Goal: Information Seeking & Learning: Learn about a topic

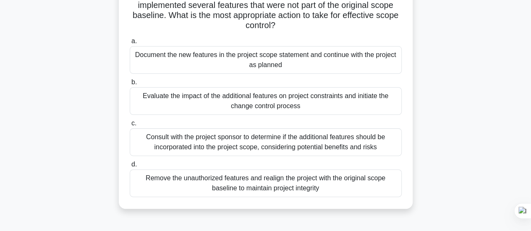
scroll to position [84, 0]
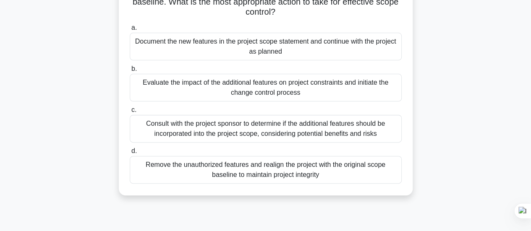
click at [275, 173] on div "Remove the unauthorized features and realign the project with the original scop…" at bounding box center [266, 170] width 272 height 28
click at [130, 154] on input "d. Remove the unauthorized features and realign the project with the original s…" at bounding box center [130, 151] width 0 height 5
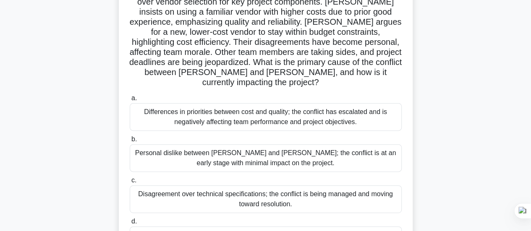
scroll to position [126, 0]
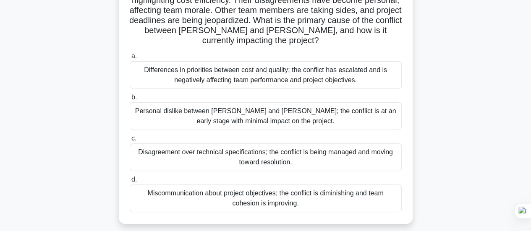
click at [262, 61] on div "Differences in priorities between cost and quality; the conflict has escalated …" at bounding box center [266, 75] width 272 height 28
click at [130, 59] on input "a. Differences in priorities between cost and quality; the conflict has escalat…" at bounding box center [130, 56] width 0 height 5
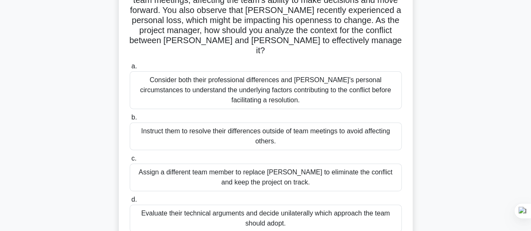
click at [248, 90] on div "Consider both their professional differences and Tom's personal circumstances t…" at bounding box center [266, 90] width 272 height 38
click at [130, 69] on input "a. Consider both their professional differences and Tom's personal circumstance…" at bounding box center [130, 66] width 0 height 5
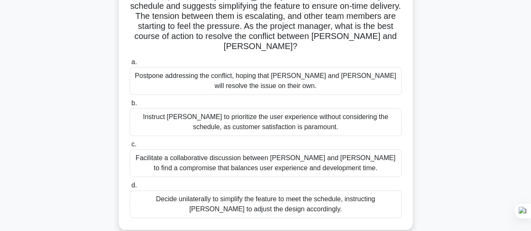
scroll to position [168, 0]
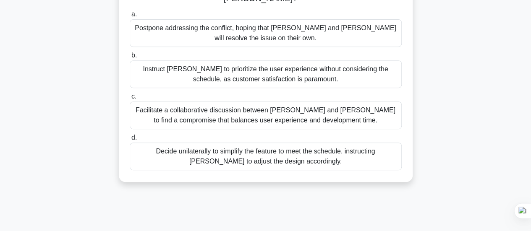
click at [282, 102] on div "Facilitate a collaborative discussion between Alex and Jamie to find a compromi…" at bounding box center [266, 116] width 272 height 28
click at [130, 100] on input "c. Facilitate a collaborative discussion between Alex and Jamie to find a compr…" at bounding box center [130, 96] width 0 height 5
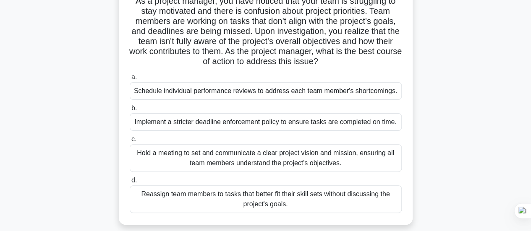
scroll to position [84, 0]
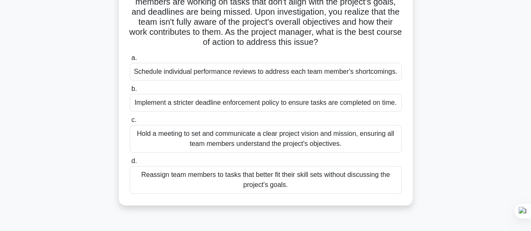
click at [326, 139] on div "Hold a meeting to set and communicate a clear project vision and mission, ensur…" at bounding box center [266, 139] width 272 height 28
click at [130, 123] on input "c. Hold a meeting to set and communicate a clear project vision and mission, en…" at bounding box center [130, 120] width 0 height 5
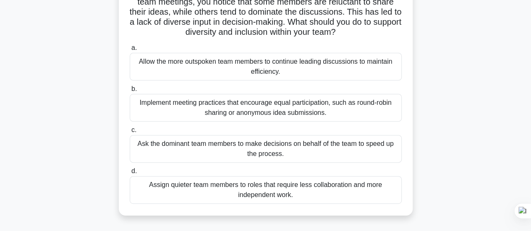
click at [212, 104] on div "Implement meeting practices that encourage equal participation, such as round-r…" at bounding box center [266, 108] width 272 height 28
click at [130, 92] on input "b. Implement meeting practices that encourage equal participation, such as roun…" at bounding box center [130, 89] width 0 height 5
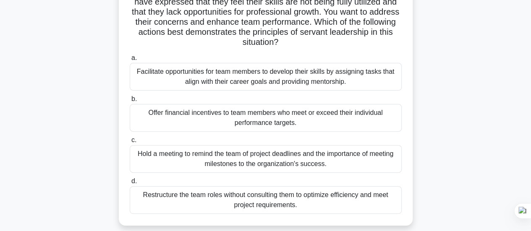
click at [275, 78] on div "Facilitate opportunities for team members to develop their skills by assigning …" at bounding box center [266, 77] width 272 height 28
click at [130, 61] on input "a. Facilitate opportunities for team members to develop their skills by assigni…" at bounding box center [130, 57] width 0 height 5
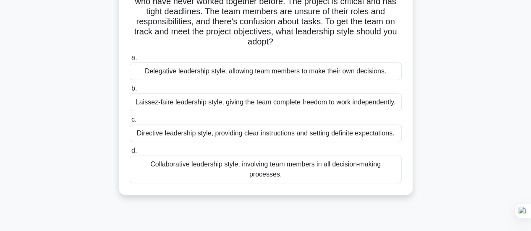
scroll to position [126, 0]
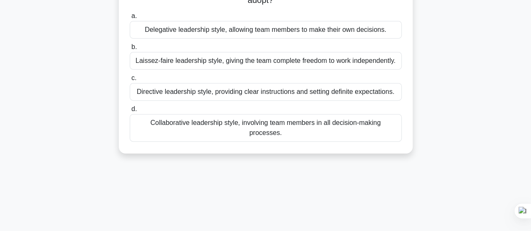
click at [258, 123] on div "Collaborative leadership style, involving team members in all decision-making p…" at bounding box center [266, 128] width 272 height 28
click at [130, 112] on input "d. Collaborative leadership style, involving team members in all decision-makin…" at bounding box center [130, 109] width 0 height 5
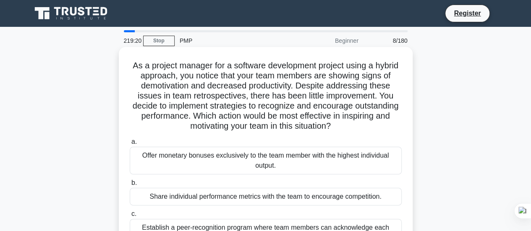
scroll to position [0, 0]
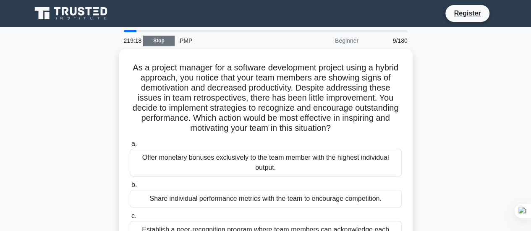
click at [154, 42] on link "Stop" at bounding box center [158, 41] width 31 height 10
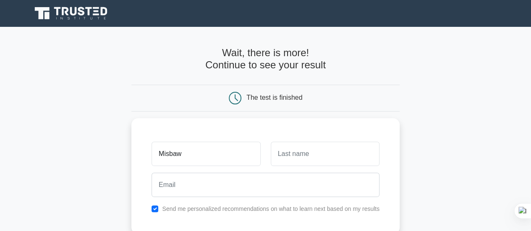
type input "Misbaw"
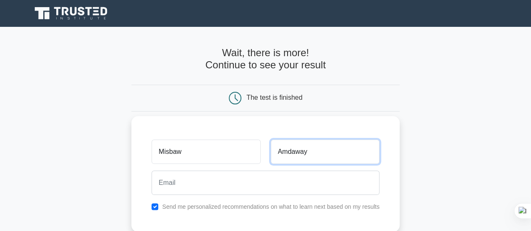
type input "Amdaway"
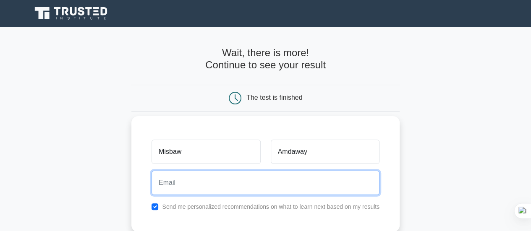
click at [219, 182] on input "email" at bounding box center [266, 183] width 228 height 24
type input "misbaw.bamba@gmail.com"
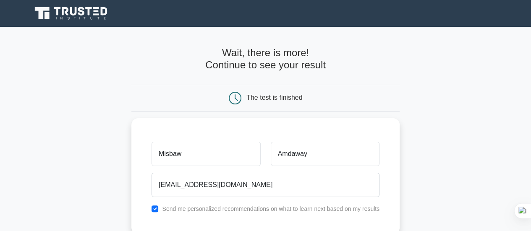
click at [265, 62] on h4 "Wait, there is more! Continue to see your result" at bounding box center [265, 59] width 268 height 24
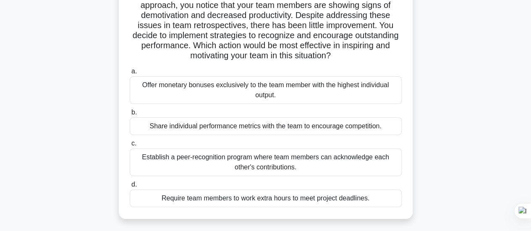
scroll to position [84, 0]
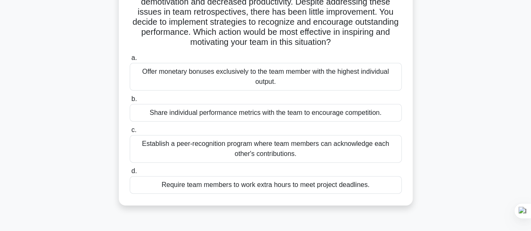
click at [292, 155] on div "Establish a peer-recognition program where team members can acknowledge each ot…" at bounding box center [266, 149] width 272 height 28
click at [130, 133] on input "c. Establish a peer-recognition program where team members can acknowledge each…" at bounding box center [130, 130] width 0 height 5
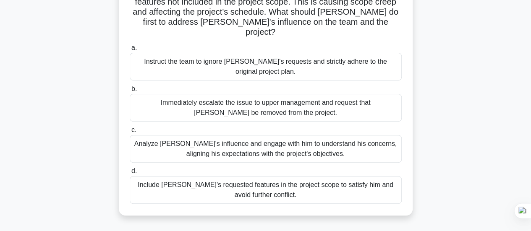
click at [267, 141] on div "Analyze John's influence and engage with him to understand his concerns, aligni…" at bounding box center [266, 149] width 272 height 28
click at [130, 133] on input "c. Analyze John's influence and engage with him to understand his concerns, ali…" at bounding box center [130, 130] width 0 height 5
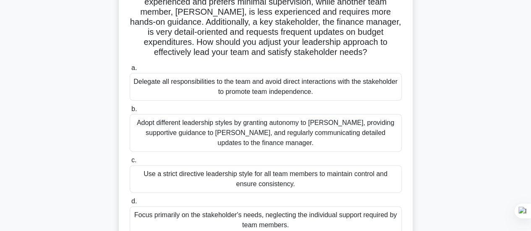
scroll to position [126, 0]
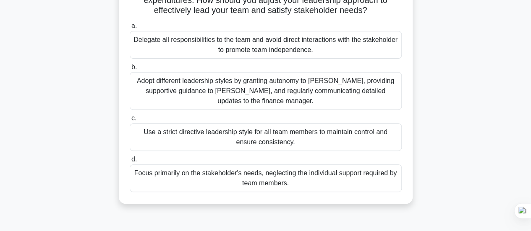
click at [233, 87] on div "Adopt different leadership styles by granting autonomy to Alex, providing suppo…" at bounding box center [266, 91] width 272 height 38
click at [130, 70] on input "b. Adopt different leadership styles by granting autonomy to Alex, providing su…" at bounding box center [130, 67] width 0 height 5
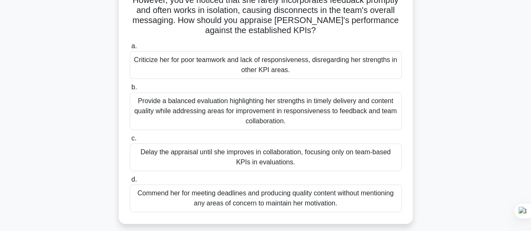
click at [301, 112] on div "Provide a balanced evaluation highlighting her strengths in timely delivery and…" at bounding box center [266, 111] width 272 height 38
click at [130, 90] on input "b. Provide a balanced evaluation highlighting her strengths in timely delivery …" at bounding box center [130, 87] width 0 height 5
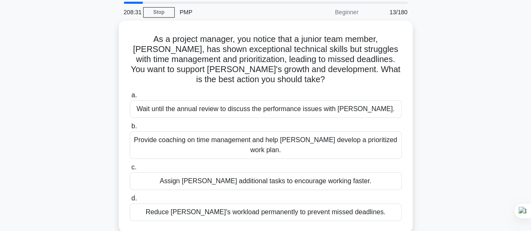
scroll to position [42, 0]
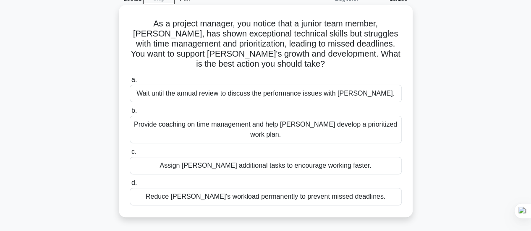
click at [245, 128] on div "Provide coaching on time management and help Alex develop a prioritized work pl…" at bounding box center [266, 130] width 272 height 28
click at [130, 114] on input "b. Provide coaching on time management and help Alex develop a prioritized work…" at bounding box center [130, 110] width 0 height 5
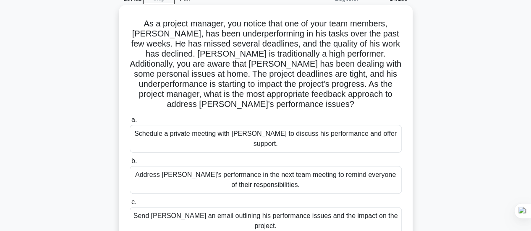
scroll to position [84, 0]
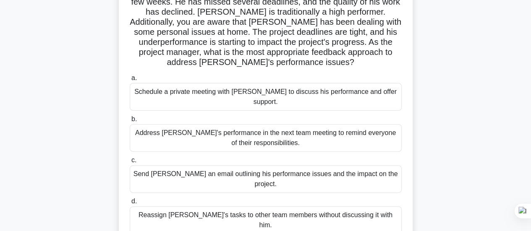
click at [193, 92] on div "Schedule a private meeting with Carlos to discuss his performance and offer sup…" at bounding box center [266, 97] width 272 height 28
click at [130, 81] on input "a. Schedule a private meeting with Carlos to discuss his performance and offer …" at bounding box center [130, 78] width 0 height 5
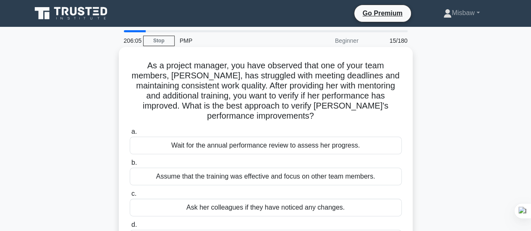
scroll to position [42, 0]
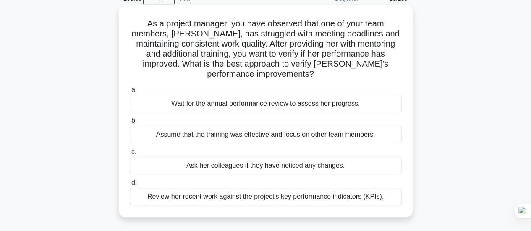
click at [309, 199] on div "Review her recent work against the project's key performance indicators (KPIs)." at bounding box center [266, 197] width 272 height 18
click at [130, 186] on input "d. Review her recent work against the project's key performance indicators (KPI…" at bounding box center [130, 183] width 0 height 5
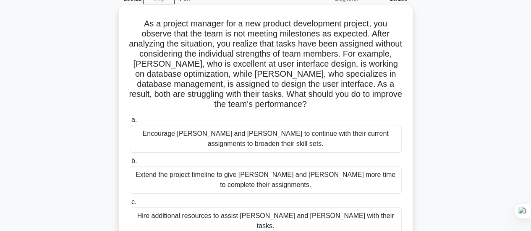
scroll to position [84, 0]
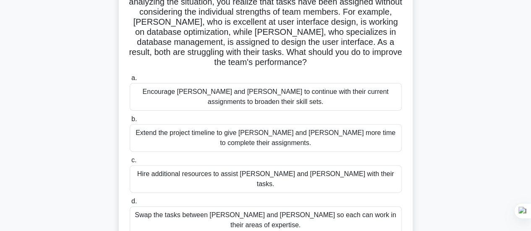
click at [295, 207] on div "Swap the tasks between Alex and Sam so each can work in their areas of expertis…" at bounding box center [266, 221] width 272 height 28
click at [130, 204] on input "d. Swap the tasks between Alex and Sam so each can work in their areas of exper…" at bounding box center [130, 201] width 0 height 5
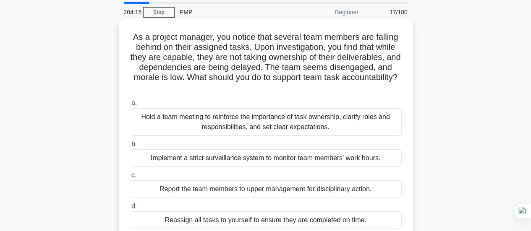
scroll to position [42, 0]
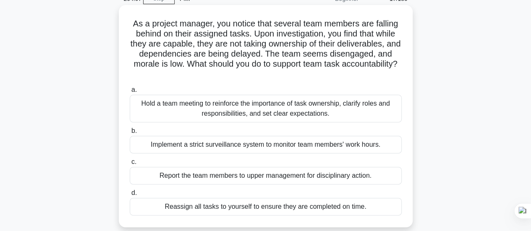
click at [306, 110] on div "Hold a team meeting to reinforce the importance of task ownership, clarify role…" at bounding box center [266, 109] width 272 height 28
click at [130, 93] on input "a. Hold a team meeting to reinforce the importance of task ownership, clarify r…" at bounding box center [130, 89] width 0 height 5
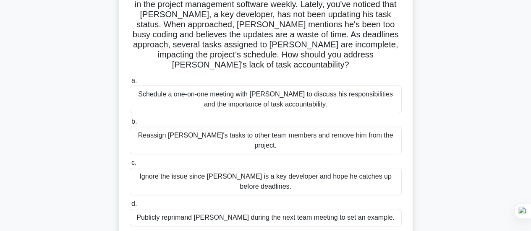
scroll to position [84, 0]
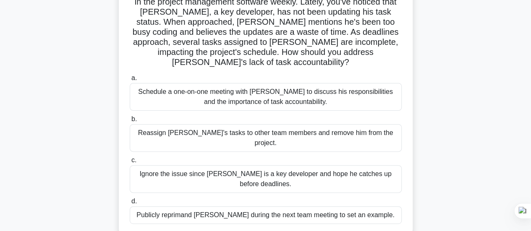
click at [254, 91] on div "Schedule a one-on-one meeting with Alex to discuss his responsibilities and the…" at bounding box center [266, 97] width 272 height 28
click at [130, 81] on input "a. Schedule a one-on-one meeting with Alex to discuss his responsibilities and …" at bounding box center [130, 78] width 0 height 5
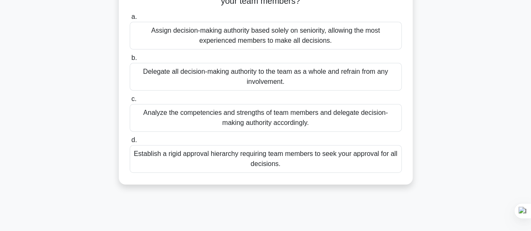
scroll to position [126, 0]
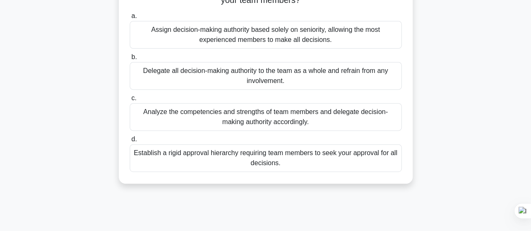
click at [254, 113] on div "Analyze the competencies and strengths of team members and delegate decision-ma…" at bounding box center [266, 117] width 272 height 28
click at [130, 101] on input "c. Analyze the competencies and strengths of team members and delegate decision…" at bounding box center [130, 98] width 0 height 5
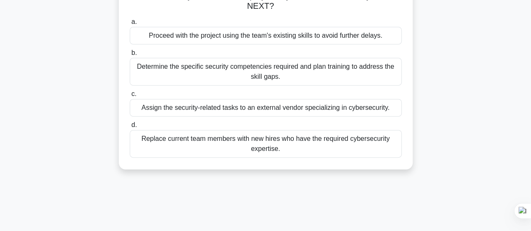
scroll to position [84, 0]
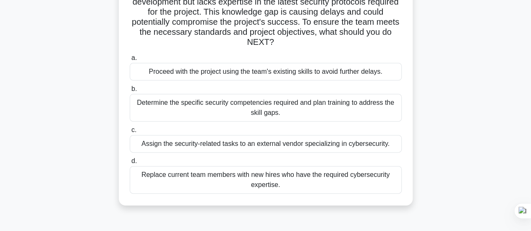
click at [326, 143] on div "Assign the security-related tasks to an external vendor specializing in cyberse…" at bounding box center [266, 144] width 272 height 18
click at [130, 133] on input "c. Assign the security-related tasks to an external vendor specializing in cybe…" at bounding box center [130, 130] width 0 height 5
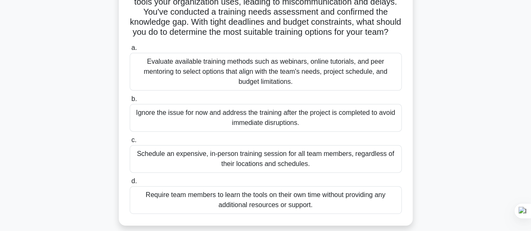
scroll to position [126, 0]
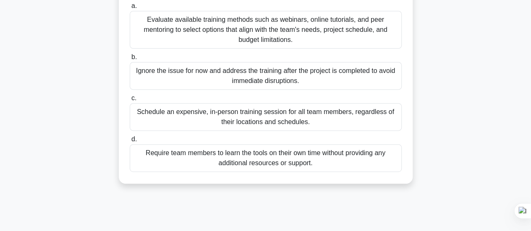
click at [212, 39] on div "Evaluate available training methods such as webinars, online tutorials, and pee…" at bounding box center [266, 30] width 272 height 38
click at [130, 9] on input "a. Evaluate available training methods such as webinars, online tutorials, and …" at bounding box center [130, 5] width 0 height 5
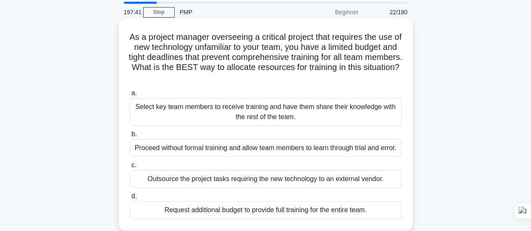
scroll to position [42, 0]
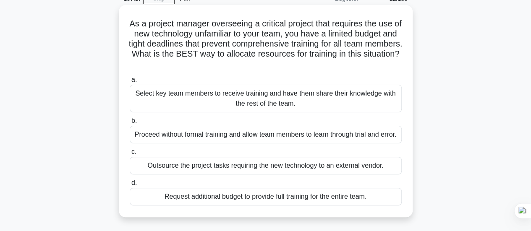
click at [241, 100] on div "Select key team members to receive training and have them share their knowledge…" at bounding box center [266, 99] width 272 height 28
click at [130, 83] on input "a. Select key team members to receive training and have them share their knowle…" at bounding box center [130, 79] width 0 height 5
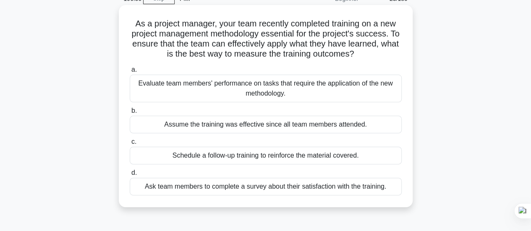
click at [220, 82] on div "Evaluate team members' performance on tasks that require the application of the…" at bounding box center [266, 89] width 272 height 28
click at [130, 73] on input "a. Evaluate team members' performance on tasks that require the application of …" at bounding box center [130, 69] width 0 height 5
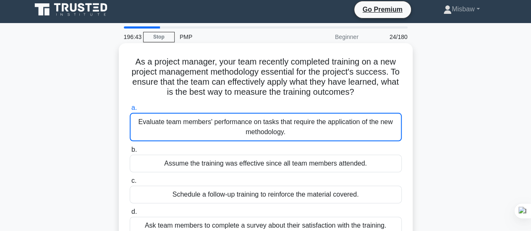
scroll to position [0, 0]
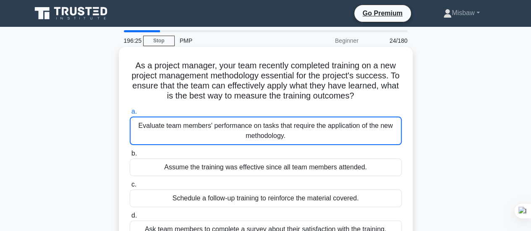
click at [250, 128] on div "Evaluate team members' performance on tasks that require the application of the…" at bounding box center [266, 131] width 272 height 29
click at [130, 115] on input "a. Evaluate team members' performance on tasks that require the application of …" at bounding box center [130, 111] width 0 height 5
click at [250, 128] on div "Evaluate team members' performance on tasks that require the application of the…" at bounding box center [266, 131] width 272 height 29
click at [130, 115] on input "a. Evaluate team members' performance on tasks that require the application of …" at bounding box center [130, 111] width 0 height 5
click at [240, 131] on div "Evaluate team members' performance on tasks that require the application of the…" at bounding box center [266, 131] width 272 height 29
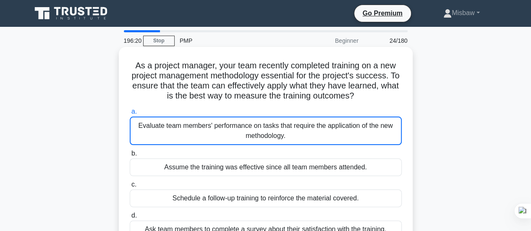
click at [130, 115] on input "a. Evaluate team members' performance on tasks that require the application of …" at bounding box center [130, 111] width 0 height 5
click at [253, 128] on div "Evaluate team members' performance on tasks that require the application of the…" at bounding box center [266, 131] width 272 height 29
click at [130, 115] on input "a. Evaluate team members' performance on tasks that require the application of …" at bounding box center [130, 111] width 0 height 5
click at [176, 124] on div "Evaluate team members' performance on tasks that require the application of the…" at bounding box center [266, 131] width 272 height 29
click at [130, 115] on input "a. Evaluate team members' performance on tasks that require the application of …" at bounding box center [130, 111] width 0 height 5
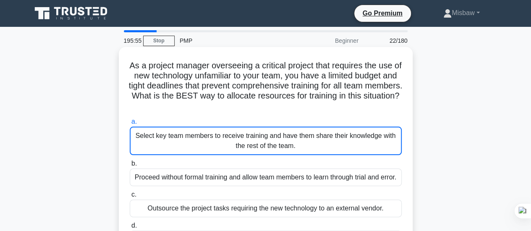
click at [228, 141] on div "Select key team members to receive training and have them share their knowledge…" at bounding box center [266, 141] width 272 height 29
click at [130, 125] on input "a. Select key team members to receive training and have them share their knowle…" at bounding box center [130, 121] width 0 height 5
click at [236, 136] on div "Select key team members to receive training and have them share their knowledge…" at bounding box center [266, 141] width 272 height 29
click at [130, 125] on input "a. Select key team members to receive training and have them share their knowle…" at bounding box center [130, 121] width 0 height 5
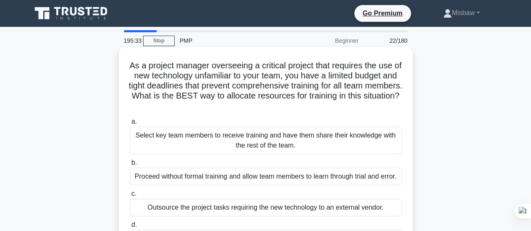
click at [216, 144] on div "Select key team members to receive training and have them share their knowledge…" at bounding box center [266, 141] width 272 height 28
click at [130, 125] on input "a. Select key team members to receive training and have them share their knowle…" at bounding box center [130, 121] width 0 height 5
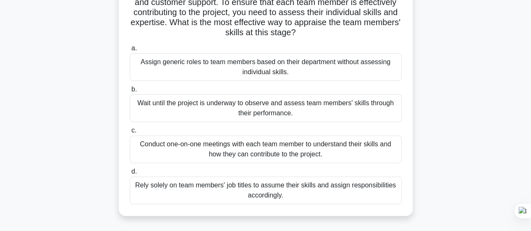
scroll to position [84, 0]
click at [222, 142] on div "Conduct one-on-one meetings with each team member to understand their skills an…" at bounding box center [266, 149] width 272 height 28
click at [130, 133] on input "c. Conduct one-on-one meetings with each team member to understand their skills…" at bounding box center [130, 130] width 0 height 5
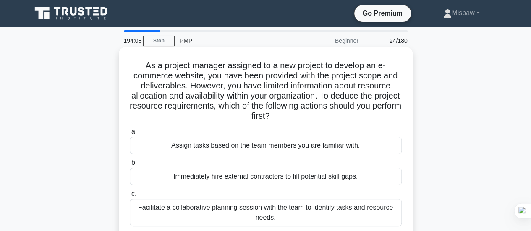
scroll to position [42, 0]
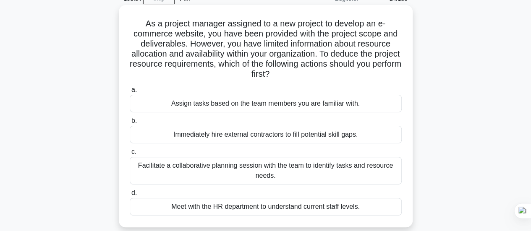
click at [244, 169] on div "Facilitate a collaborative planning session with the team to identify tasks and…" at bounding box center [266, 171] width 272 height 28
click at [130, 155] on input "c. Facilitate a collaborative planning session with the team to identify tasks …" at bounding box center [130, 151] width 0 height 5
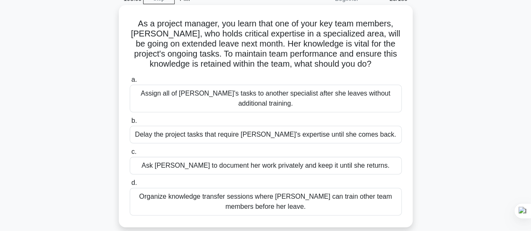
click at [272, 202] on div "Organize knowledge transfer sessions where Emma can train other team members be…" at bounding box center [266, 202] width 272 height 28
click at [130, 186] on input "d. Organize knowledge transfer sessions where Emma can train other team members…" at bounding box center [130, 183] width 0 height 5
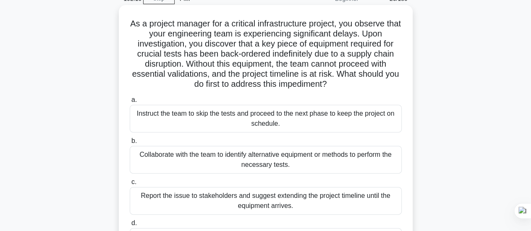
scroll to position [84, 0]
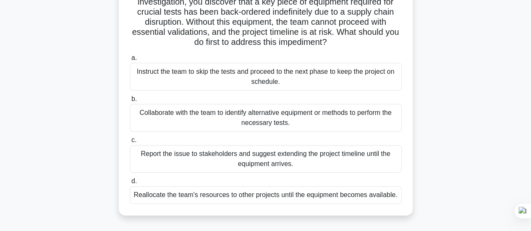
click at [207, 114] on div "Collaborate with the team to identify alternative equipment or methods to perfo…" at bounding box center [266, 118] width 272 height 28
click at [130, 102] on input "b. Collaborate with the team to identify alternative equipment or methods to pe…" at bounding box center [130, 99] width 0 height 5
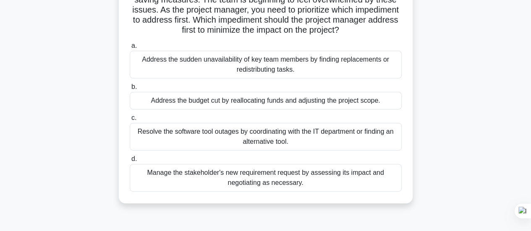
scroll to position [168, 0]
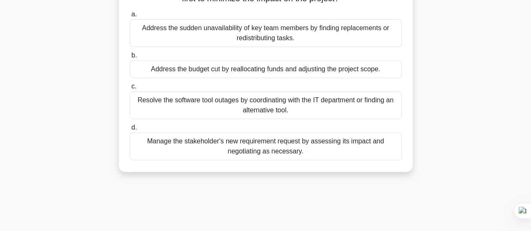
click at [229, 115] on div "Resolve the software tool outages by coordinating with the IT department or fin…" at bounding box center [266, 106] width 272 height 28
click at [130, 89] on input "c. Resolve the software tool outages by coordinating with the IT department or …" at bounding box center [130, 86] width 0 height 5
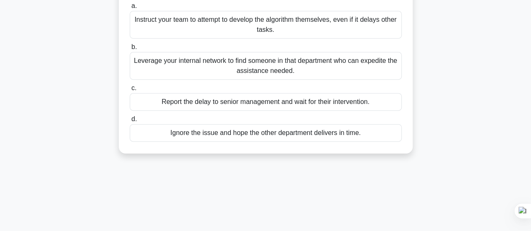
scroll to position [84, 0]
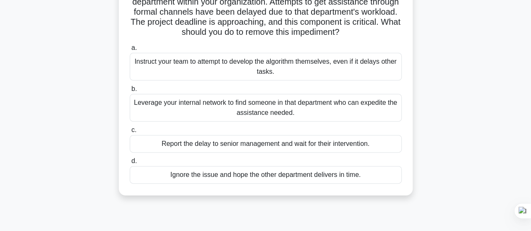
click at [213, 117] on div "Leverage your internal network to find someone in that department who can exped…" at bounding box center [266, 108] width 272 height 28
click at [130, 92] on input "b. Leverage your internal network to find someone in that department who can ex…" at bounding box center [130, 89] width 0 height 5
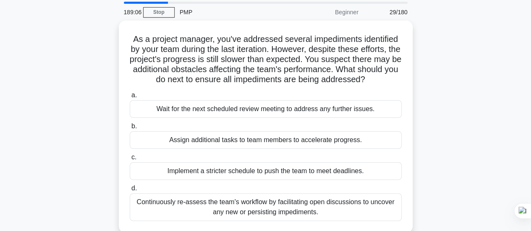
scroll to position [42, 0]
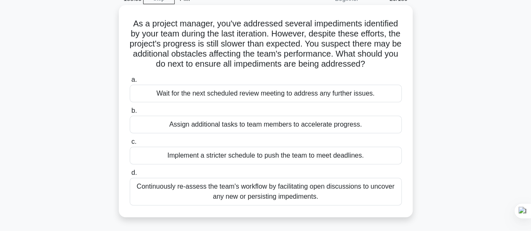
click at [207, 193] on div "Continuously re-assess the team's workflow by facilitating open discussions to …" at bounding box center [266, 192] width 272 height 28
click at [130, 176] on input "d. Continuously re-assess the team's workflow by facilitating open discussions …" at bounding box center [130, 172] width 0 height 5
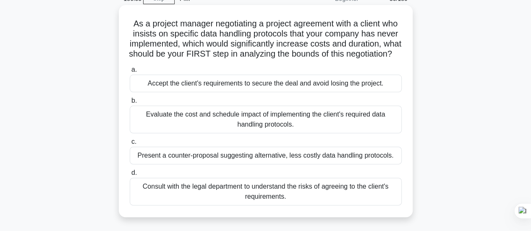
click at [227, 134] on div "Evaluate the cost and schedule impact of implementing the client's required dat…" at bounding box center [266, 120] width 272 height 28
click at [130, 104] on input "b. Evaluate the cost and schedule impact of implementing the client's required …" at bounding box center [130, 100] width 0 height 5
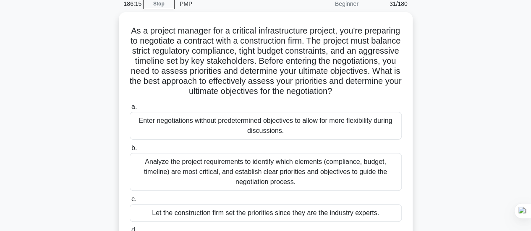
scroll to position [84, 0]
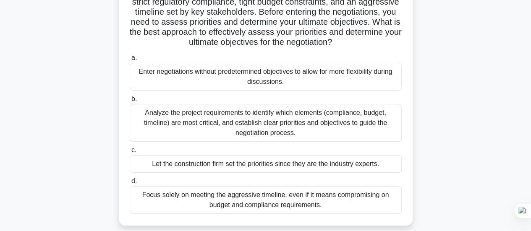
click at [283, 133] on div "Analyze the project requirements to identify which elements (compliance, budget…" at bounding box center [266, 123] width 272 height 38
click at [130, 102] on input "b. Analyze the project requirements to identify which elements (compliance, bud…" at bounding box center [130, 99] width 0 height 5
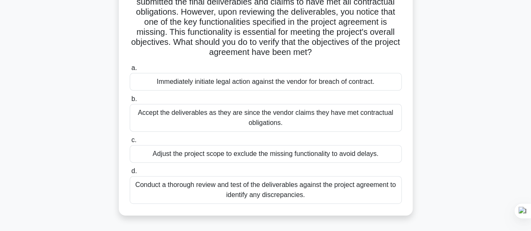
click at [312, 185] on div "Conduct a thorough review and test of the deliverables against the project agre…" at bounding box center [266, 190] width 272 height 28
click at [130, 174] on input "d. Conduct a thorough review and test of the deliverables against the project a…" at bounding box center [130, 171] width 0 height 5
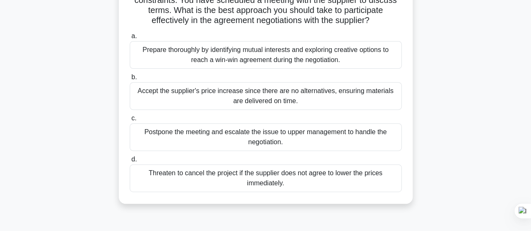
scroll to position [0, 0]
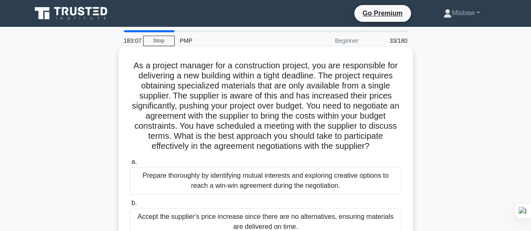
click at [211, 181] on div "Prepare thoroughly by identifying mutual interests and exploring creative optio…" at bounding box center [266, 181] width 272 height 28
click at [130, 165] on input "a. Prepare thoroughly by identifying mutual interests and exploring creative op…" at bounding box center [130, 162] width 0 height 5
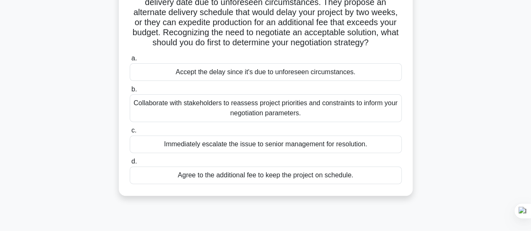
scroll to position [126, 0]
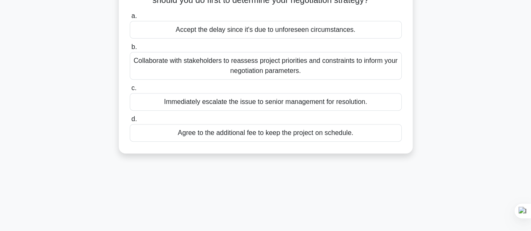
click at [239, 68] on div "Collaborate with stakeholders to reassess project priorities and constraints to…" at bounding box center [266, 66] width 272 height 28
click at [130, 50] on input "b. Collaborate with stakeholders to reassess project priorities and constraints…" at bounding box center [130, 47] width 0 height 5
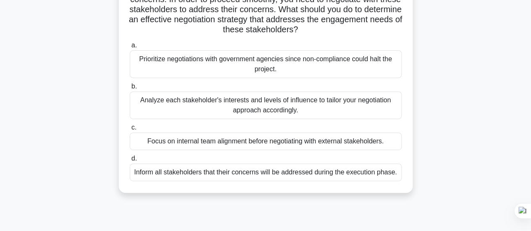
scroll to position [168, 0]
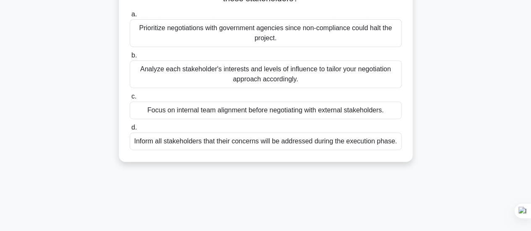
click at [266, 76] on div "Analyze each stakeholder's interests and levels of influence to tailor your neg…" at bounding box center [266, 74] width 272 height 28
click at [130, 58] on input "b. Analyze each stakeholder's interests and levels of influence to tailor your …" at bounding box center [130, 55] width 0 height 5
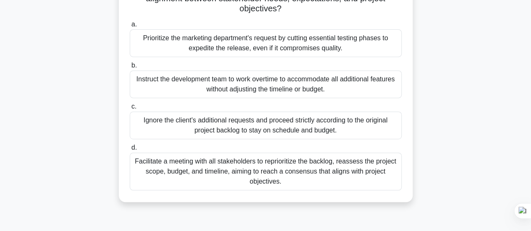
click at [283, 173] on div "Facilitate a meeting with all stakeholders to reprioritize the backlog, reasses…" at bounding box center [266, 172] width 272 height 38
click at [130, 151] on input "d. Facilitate a meeting with all stakeholders to reprioritize the backlog, reas…" at bounding box center [130, 147] width 0 height 5
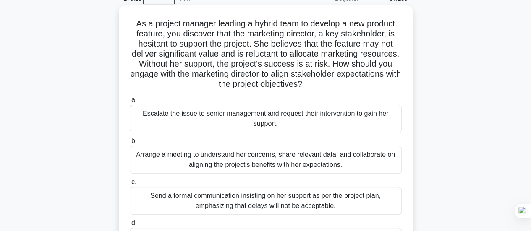
scroll to position [84, 0]
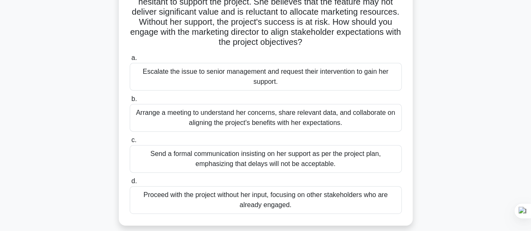
click at [301, 114] on div "Arrange a meeting to understand her concerns, share relevant data, and collabor…" at bounding box center [266, 118] width 272 height 28
click at [130, 102] on input "b. Arrange a meeting to understand her concerns, share relevant data, and colla…" at bounding box center [130, 99] width 0 height 5
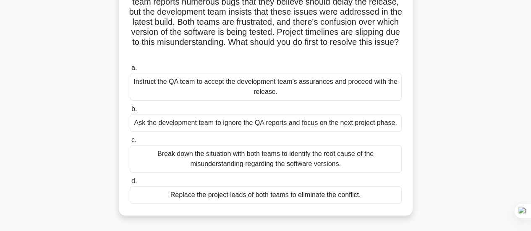
click at [253, 154] on div "Break down the situation with both teams to identify the root cause of the misu…" at bounding box center [266, 159] width 272 height 28
click at [130, 143] on input "c. Break down the situation with both teams to identify the root cause of the m…" at bounding box center [130, 140] width 0 height 5
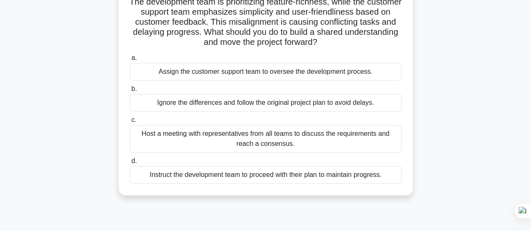
click at [267, 134] on div "Host a meeting with representatives from all teams to discuss the requirements …" at bounding box center [266, 139] width 272 height 28
click at [130, 123] on input "c. Host a meeting with representatives from all teams to discuss the requiremen…" at bounding box center [130, 120] width 0 height 5
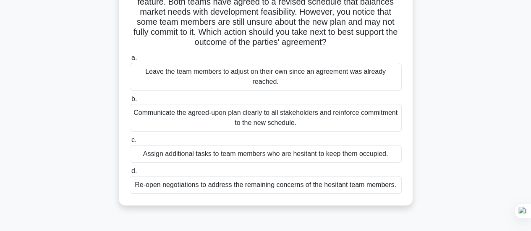
click at [249, 115] on div "Communicate the agreed-upon plan clearly to all stakeholders and reinforce comm…" at bounding box center [266, 118] width 272 height 28
click at [130, 102] on input "b. Communicate the agreed-upon plan clearly to all stakeholders and reinforce c…" at bounding box center [130, 99] width 0 height 5
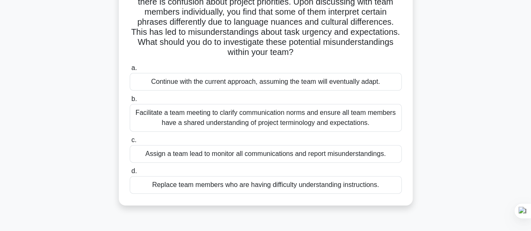
click at [265, 125] on div "Facilitate a team meeting to clarify communication norms and ensure all team me…" at bounding box center [266, 118] width 272 height 28
click at [130, 102] on input "b. Facilitate a team meeting to clarify communication norms and ensure all team…" at bounding box center [130, 99] width 0 height 5
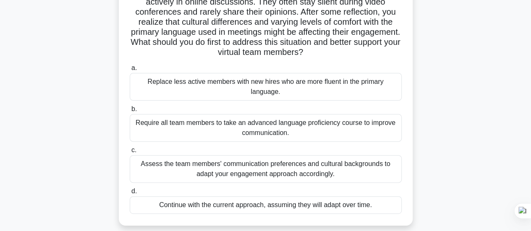
click at [257, 155] on div "Assess the team members' communication preferences and cultural backgrounds to …" at bounding box center [266, 169] width 272 height 28
click at [130, 152] on input "c. Assess the team members' communication preferences and cultural backgrounds …" at bounding box center [130, 150] width 0 height 5
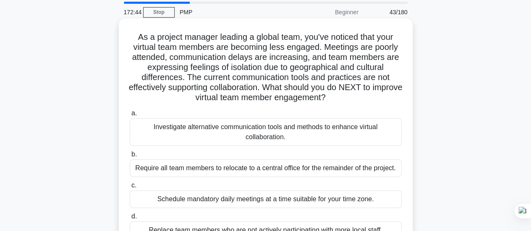
scroll to position [42, 0]
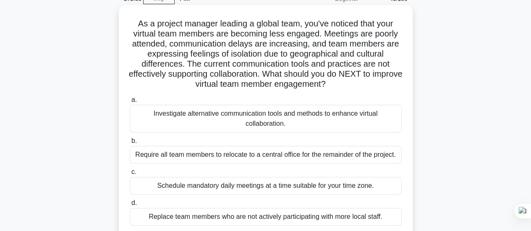
click at [247, 120] on div "Investigate alternative communication tools and methods to enhance virtual coll…" at bounding box center [266, 119] width 272 height 28
click at [130, 103] on input "a. Investigate alternative communication tools and methods to enhance virtual c…" at bounding box center [130, 99] width 0 height 5
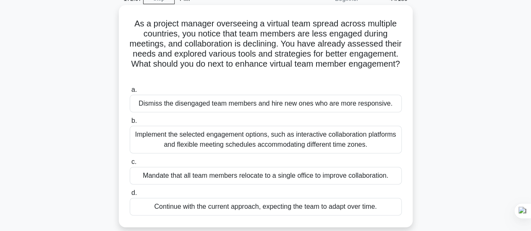
click at [194, 136] on div "Implement the selected engagement options, such as interactive collaboration pl…" at bounding box center [266, 140] width 272 height 28
click at [130, 124] on input "b. Implement the selected engagement options, such as interactive collaboration…" at bounding box center [130, 120] width 0 height 5
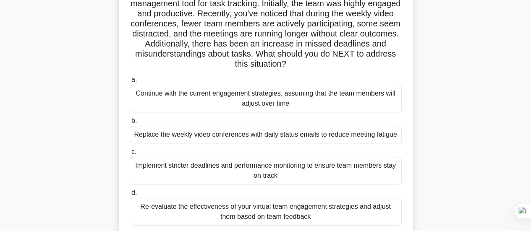
scroll to position [126, 0]
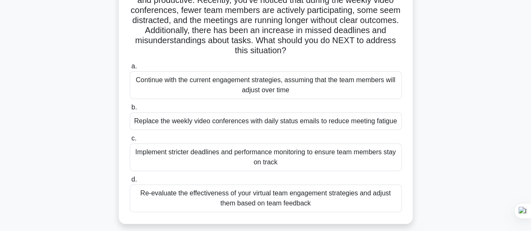
click at [293, 204] on div "Re-evaluate the effectiveness of your virtual team engagement strategies and ad…" at bounding box center [266, 199] width 272 height 28
click at [130, 183] on input "d. Re-evaluate the effectiveness of your virtual team engagement strategies and…" at bounding box center [130, 179] width 0 height 5
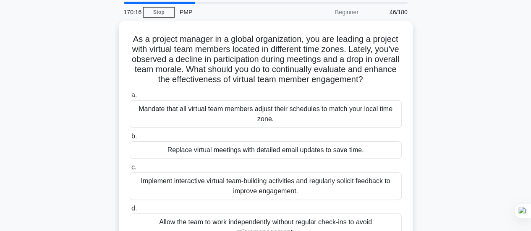
scroll to position [42, 0]
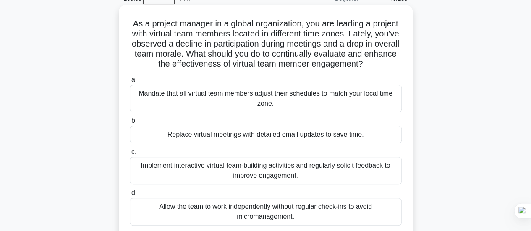
click at [337, 171] on div "Implement interactive virtual team-building activities and regularly solicit fe…" at bounding box center [266, 171] width 272 height 28
click at [130, 155] on input "c. Implement interactive virtual team-building activities and regularly solicit…" at bounding box center [130, 151] width 0 height 5
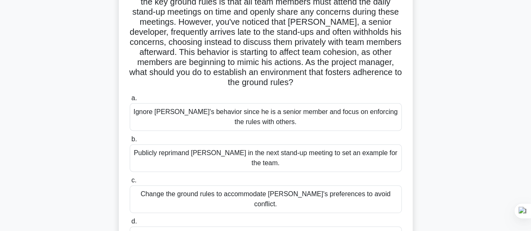
scroll to position [168, 0]
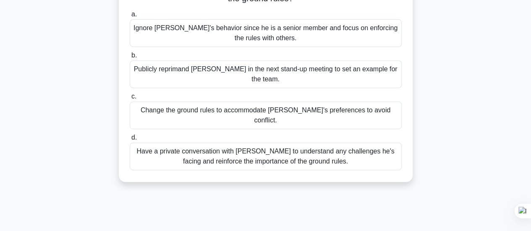
click at [276, 143] on div "Have a private conversation with Jack to understand any challenges he's facing …" at bounding box center [266, 157] width 272 height 28
click at [130, 136] on input "d. Have a private conversation with Jack to understand any challenges he's faci…" at bounding box center [130, 137] width 0 height 5
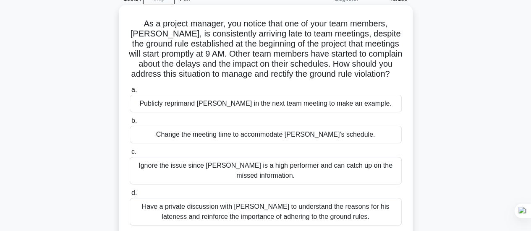
scroll to position [126, 0]
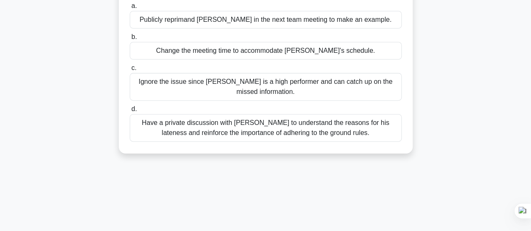
click at [298, 132] on div "Have a private discussion with Tom to understand the reasons for his lateness a…" at bounding box center [266, 128] width 272 height 28
click at [130, 112] on input "d. Have a private discussion with Tom to understand the reasons for his latenes…" at bounding box center [130, 109] width 0 height 5
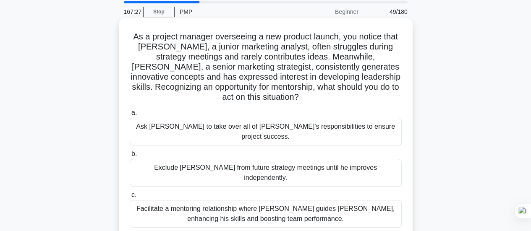
scroll to position [42, 0]
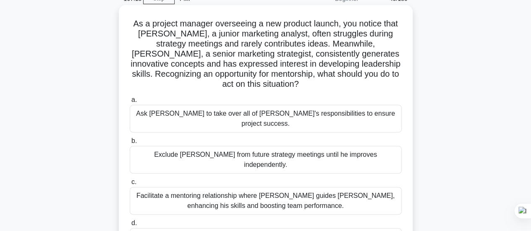
click at [322, 187] on div "Facilitate a mentoring relationship where Linda guides James, enhancing his ski…" at bounding box center [266, 201] width 272 height 28
click at [130, 185] on input "c. Facilitate a mentoring relationship where Linda guides James, enhancing his …" at bounding box center [130, 182] width 0 height 5
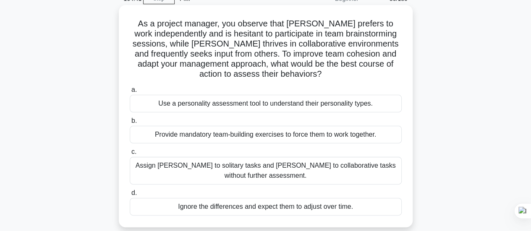
click at [307, 107] on div "Use a personality assessment tool to understand their personality types." at bounding box center [266, 104] width 272 height 18
click at [130, 93] on input "a. Use a personality assessment tool to understand their personality types." at bounding box center [130, 89] width 0 height 5
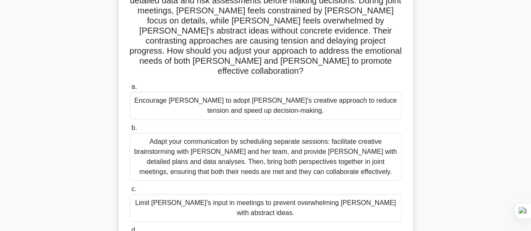
scroll to position [168, 0]
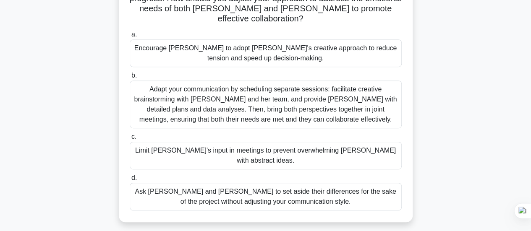
click at [249, 100] on div "Adapt your communication by scheduling separate sessions: facilitate creative b…" at bounding box center [266, 105] width 272 height 48
click at [130, 79] on input "b. Adapt your communication by scheduling separate sessions: facilitate creativ…" at bounding box center [130, 75] width 0 height 5
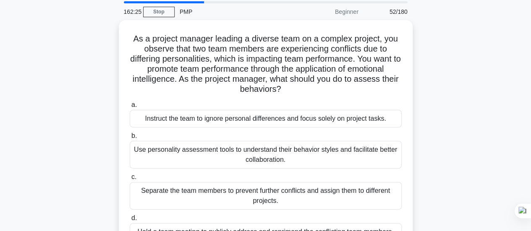
scroll to position [42, 0]
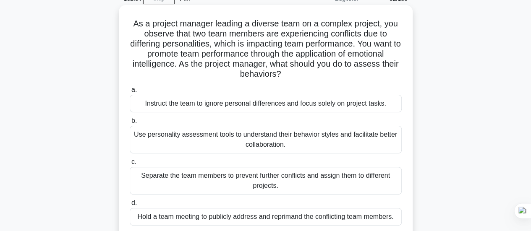
click at [271, 142] on div "Use personality assessment tools to understand their behavior styles and facili…" at bounding box center [266, 140] width 272 height 28
click at [130, 124] on input "b. Use personality assessment tools to understand their behavior styles and fac…" at bounding box center [130, 120] width 0 height 5
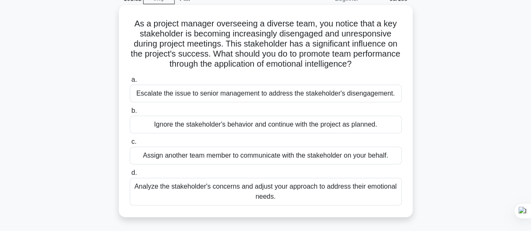
click at [257, 189] on div "Analyze the stakeholder's concerns and adjust your approach to address their em…" at bounding box center [266, 192] width 272 height 28
click at [130, 176] on input "d. Analyze the stakeholder's concerns and adjust your approach to address their…" at bounding box center [130, 172] width 0 height 5
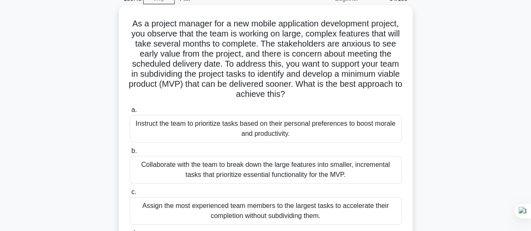
scroll to position [84, 0]
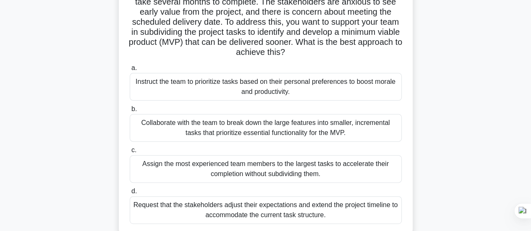
click at [240, 127] on div "Collaborate with the team to break down the large features into smaller, increm…" at bounding box center [266, 128] width 272 height 28
click at [130, 112] on input "b. Collaborate with the team to break down the large features into smaller, inc…" at bounding box center [130, 109] width 0 height 5
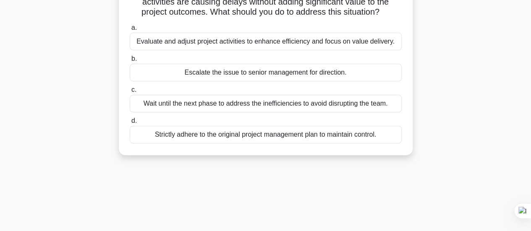
scroll to position [0, 0]
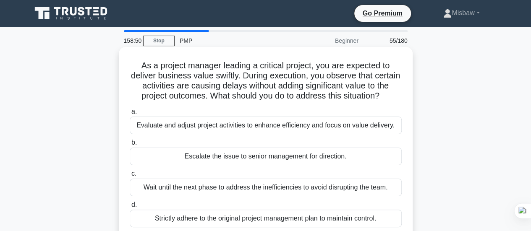
click at [252, 128] on div "Evaluate and adjust project activities to enhance efficiency and focus on value…" at bounding box center [266, 126] width 272 height 18
click at [130, 115] on input "a. Evaluate and adjust project activities to enhance efficiency and focus on va…" at bounding box center [130, 111] width 0 height 5
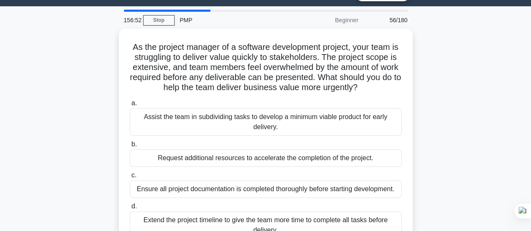
scroll to position [21, 0]
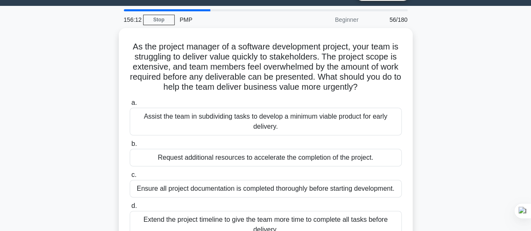
click at [252, 128] on div "Assist the team in subdividing tasks to develop a minimum viable product for ea…" at bounding box center [266, 122] width 272 height 28
click at [130, 106] on input "a. Assist the team in subdividing tasks to develop a minimum viable product for…" at bounding box center [130, 102] width 0 height 5
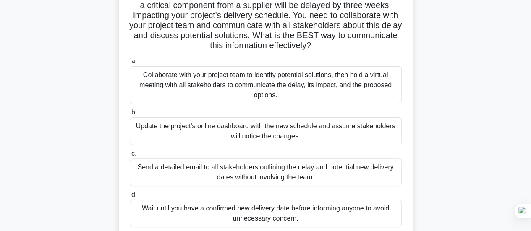
scroll to position [84, 0]
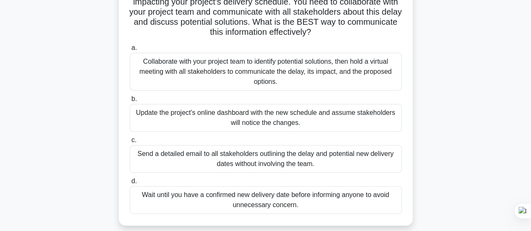
click at [256, 72] on div "Collaborate with your project team to identify potential solutions, then hold a…" at bounding box center [266, 72] width 272 height 38
click at [130, 51] on input "a. Collaborate with your project team to identify potential solutions, then hol…" at bounding box center [130, 47] width 0 height 5
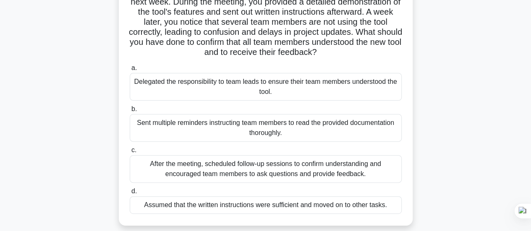
click at [317, 173] on div "After the meeting, scheduled follow-up sessions to confirm understanding and en…" at bounding box center [266, 169] width 272 height 28
click at [130, 153] on input "c. After the meeting, scheduled follow-up sessions to confirm understanding and…" at bounding box center [130, 150] width 0 height 5
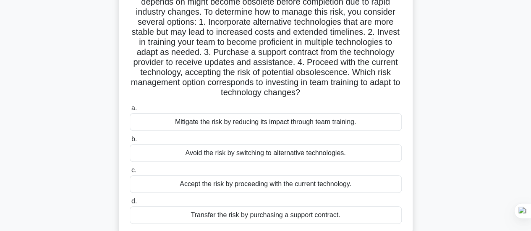
click at [250, 127] on div "Mitigate the risk by reducing its impact through team training." at bounding box center [266, 122] width 272 height 18
click at [130, 111] on input "a. Mitigate the risk by reducing its impact through team training." at bounding box center [130, 108] width 0 height 5
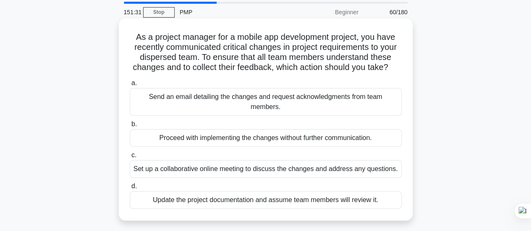
scroll to position [42, 0]
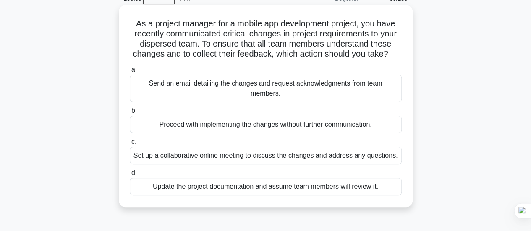
click at [215, 161] on div "Set up a collaborative online meeting to discuss the changes and address any qu…" at bounding box center [266, 156] width 272 height 18
click at [130, 145] on input "c. Set up a collaborative online meeting to discuss the changes and address any…" at bounding box center [130, 141] width 0 height 5
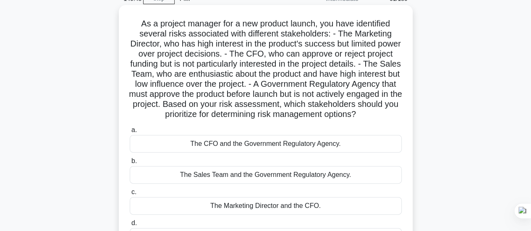
click at [268, 153] on div "The CFO and the Government Regulatory Agency." at bounding box center [266, 144] width 272 height 18
click at [130, 133] on input "a. The CFO and the Government Regulatory Agency." at bounding box center [130, 130] width 0 height 5
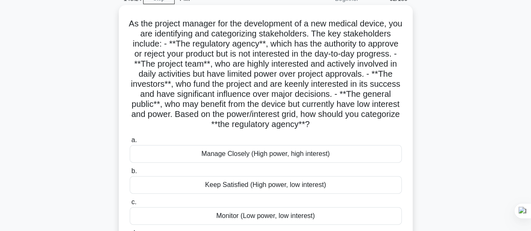
scroll to position [84, 0]
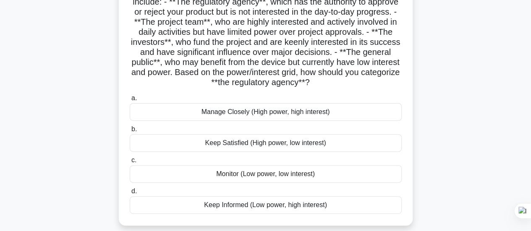
click at [274, 111] on div "Manage Closely (High power, high interest)" at bounding box center [266, 112] width 272 height 18
click at [130, 101] on input "a. Manage Closely (High power, high interest)" at bounding box center [130, 98] width 0 height 5
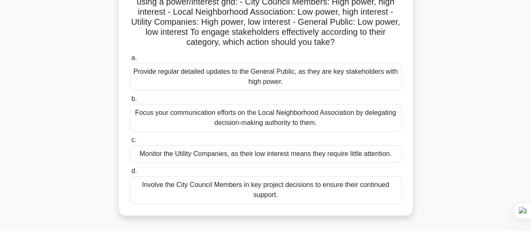
click at [281, 191] on div "Involve the City Council Members in key project decisions to ensure their conti…" at bounding box center [266, 190] width 272 height 28
click at [130, 174] on input "d. Involve the City Council Members in key project decisions to ensure their co…" at bounding box center [130, 171] width 0 height 5
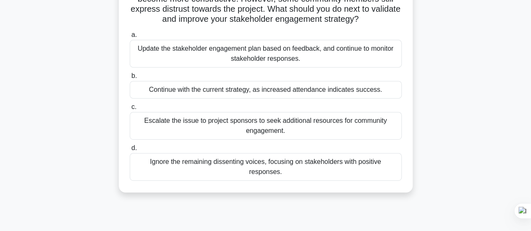
scroll to position [168, 0]
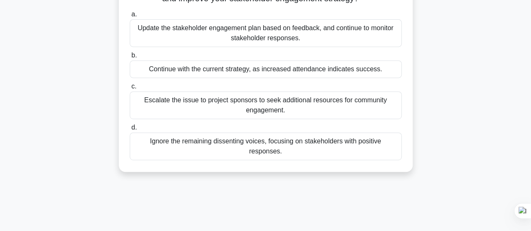
click at [322, 47] on div "Update the stakeholder engagement plan based on feedback, and continue to monit…" at bounding box center [266, 33] width 272 height 28
click at [130, 17] on input "a. Update the stakeholder engagement plan based on feedback, and continue to mo…" at bounding box center [130, 14] width 0 height 5
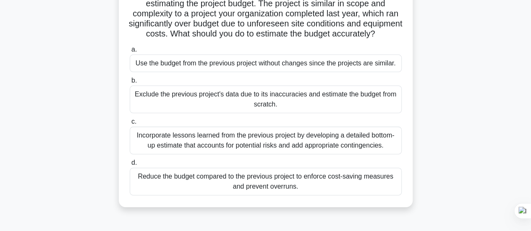
scroll to position [84, 0]
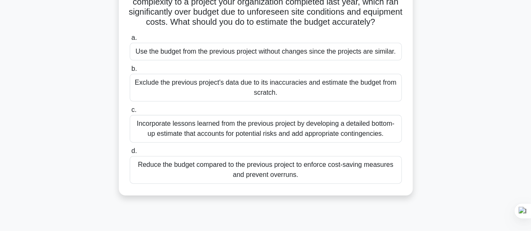
click at [298, 143] on div "Incorporate lessons learned from the previous project by developing a detailed …" at bounding box center [266, 129] width 272 height 28
click at [130, 113] on input "c. Incorporate lessons learned from the previous project by developing a detail…" at bounding box center [130, 109] width 0 height 5
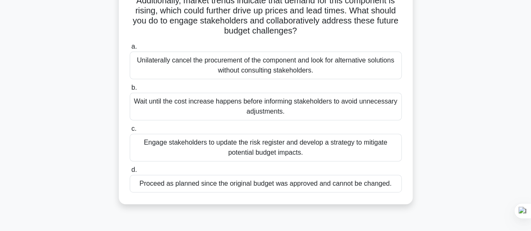
scroll to position [126, 0]
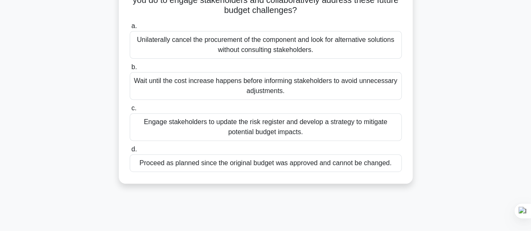
click at [304, 127] on div "Engage stakeholders to update the risk register and develop a strategy to mitig…" at bounding box center [266, 127] width 272 height 28
click at [130, 111] on input "c. Engage stakeholders to update the risk register and develop a strategy to mi…" at bounding box center [130, 108] width 0 height 5
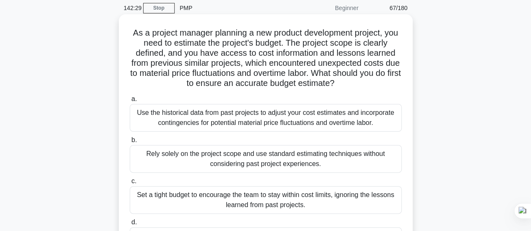
scroll to position [84, 0]
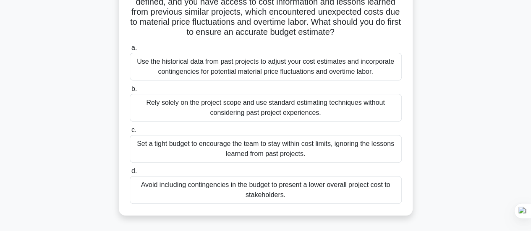
click at [220, 61] on div "Use the historical data from past projects to adjust your cost estimates and in…" at bounding box center [266, 67] width 272 height 28
click at [130, 51] on input "a. Use the historical data from past projects to adjust your cost estimates and…" at bounding box center [130, 47] width 0 height 5
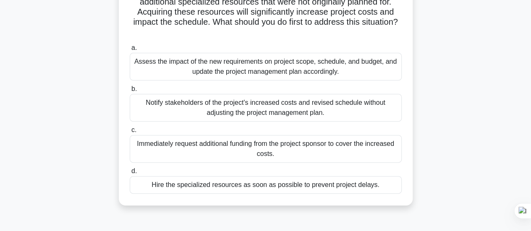
click at [235, 110] on div "Notify stakeholders of the project's increased costs and revised schedule witho…" at bounding box center [266, 108] width 272 height 28
click at [130, 92] on input "b. Notify stakeholders of the project's increased costs and revised schedule wi…" at bounding box center [130, 89] width 0 height 5
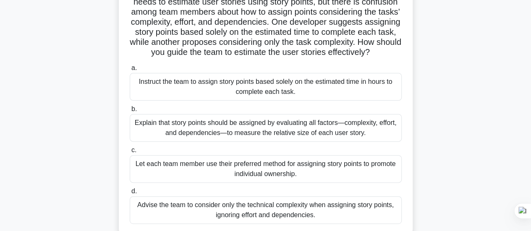
click at [265, 140] on div "Explain that story points should be assigned by evaluating all factors—complexi…" at bounding box center [266, 128] width 272 height 28
click at [130, 112] on input "b. Explain that story points should be assigned by evaluating all factors—compl…" at bounding box center [130, 109] width 0 height 5
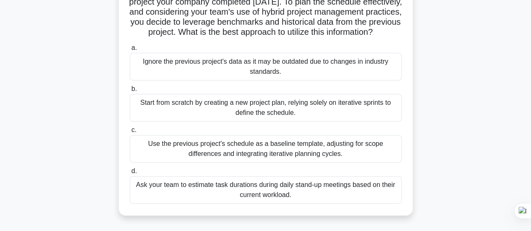
click at [328, 163] on div "Use the previous project's schedule as a baseline template, adjusting for scope…" at bounding box center [266, 149] width 272 height 28
click at [130, 133] on input "c. Use the previous project's schedule as a baseline template, adjusting for sc…" at bounding box center [130, 130] width 0 height 5
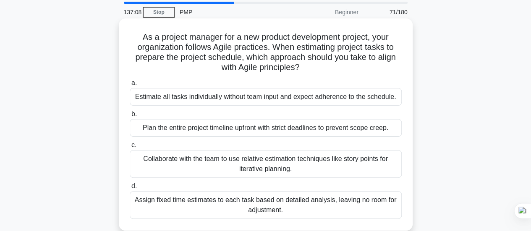
scroll to position [42, 0]
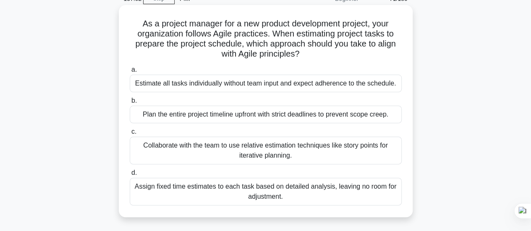
click at [312, 152] on div "Collaborate with the team to use relative estimation techniques like story poin…" at bounding box center [266, 151] width 272 height 28
click at [130, 135] on input "c. Collaborate with the team to use relative estimation techniques like story p…" at bounding box center [130, 131] width 0 height 5
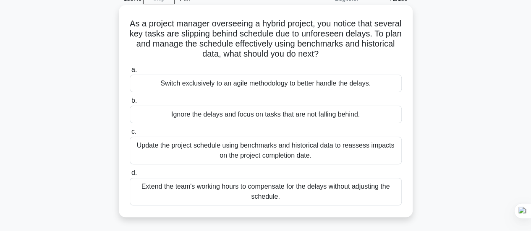
click at [209, 157] on div "Update the project schedule using benchmarks and historical data to reassess im…" at bounding box center [266, 151] width 272 height 28
click at [130, 135] on input "c. Update the project schedule using benchmarks and historical data to reassess…" at bounding box center [130, 131] width 0 height 5
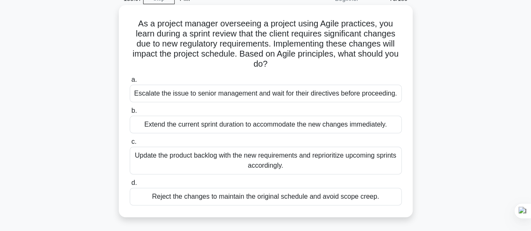
click at [318, 167] on div "Update the product backlog with the new requirements and reprioritize upcoming …" at bounding box center [266, 161] width 272 height 28
click at [130, 145] on input "c. Update the product backlog with the new requirements and reprioritize upcomi…" at bounding box center [130, 141] width 0 height 5
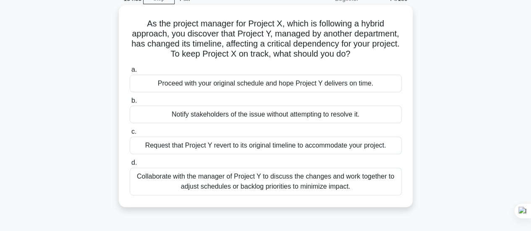
click at [331, 185] on div "Collaborate with the manager of Project Y to discuss the changes and work toget…" at bounding box center [266, 182] width 272 height 28
click at [130, 166] on input "d. Collaborate with the manager of Project Y to discuss the changes and work to…" at bounding box center [130, 162] width 0 height 5
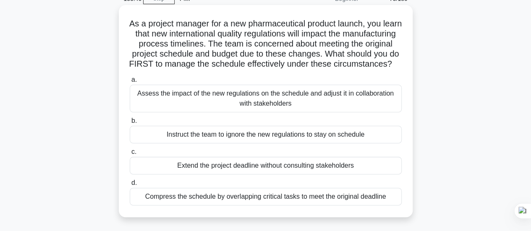
click at [286, 110] on div "Assess the impact of the new regulations on the schedule and adjust it in colla…" at bounding box center [266, 99] width 272 height 28
click at [130, 83] on input "a. Assess the impact of the new regulations on the schedule and adjust it in co…" at bounding box center [130, 79] width 0 height 5
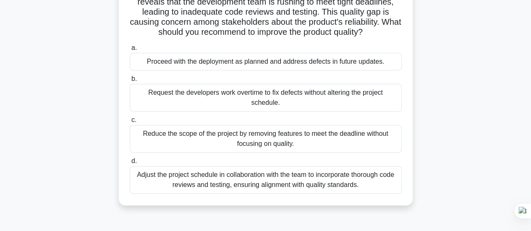
scroll to position [84, 0]
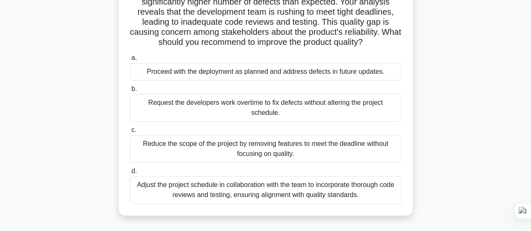
click at [246, 193] on div "Adjust the project schedule in collaboration with the team to incorporate thoro…" at bounding box center [266, 190] width 272 height 28
click at [130, 174] on input "d. Adjust the project schedule in collaboration with the team to incorporate th…" at bounding box center [130, 171] width 0 height 5
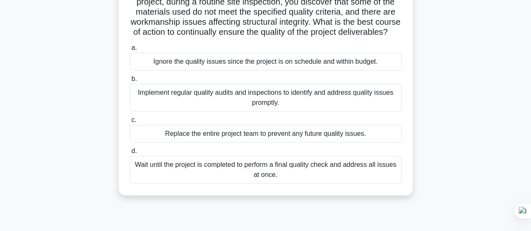
click at [283, 104] on div "Implement regular quality audits and inspections to identify and address qualit…" at bounding box center [266, 98] width 272 height 28
click at [130, 82] on input "b. Implement regular quality audits and inspections to identify and address qua…" at bounding box center [130, 78] width 0 height 5
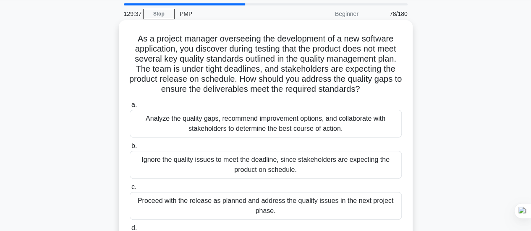
scroll to position [0, 0]
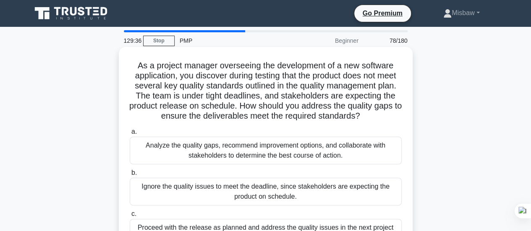
click at [197, 146] on div "Analyze the quality gaps, recommend improvement options, and collaborate with s…" at bounding box center [266, 151] width 272 height 28
click at [130, 135] on input "a. Analyze the quality gaps, recommend improvement options, and collaborate wit…" at bounding box center [130, 131] width 0 height 5
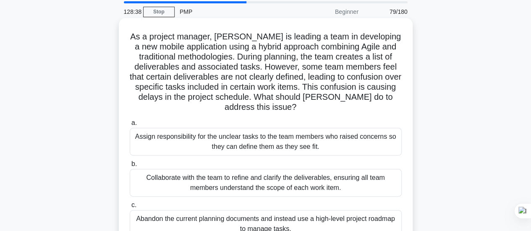
scroll to position [42, 0]
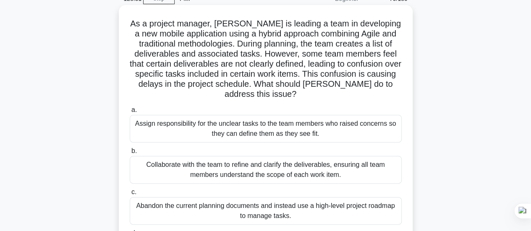
click at [280, 166] on div "Collaborate with the team to refine and clarify the deliverables, ensuring all …" at bounding box center [266, 170] width 272 height 28
click at [130, 154] on input "b. Collaborate with the team to refine and clarify the deliverables, ensuring a…" at bounding box center [130, 151] width 0 height 5
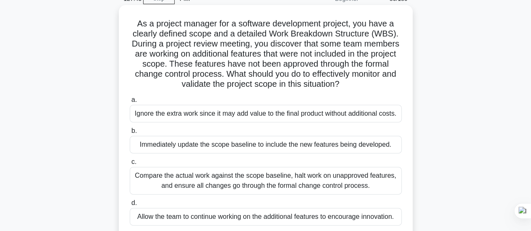
click at [266, 183] on div "Compare the actual work against the scope baseline, halt work on unapproved fea…" at bounding box center [266, 181] width 272 height 28
click at [130, 165] on input "c. Compare the actual work against the scope baseline, halt work on unapproved …" at bounding box center [130, 162] width 0 height 5
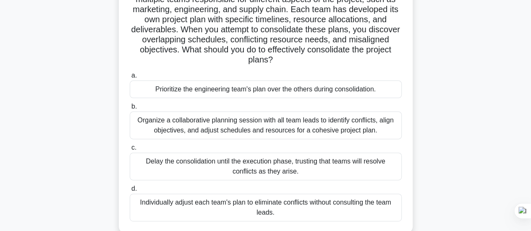
scroll to position [84, 0]
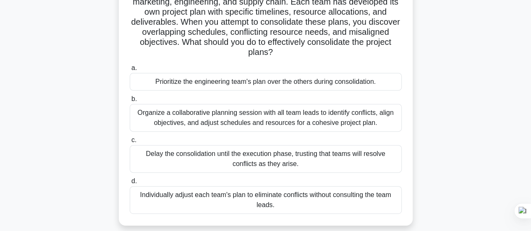
click at [214, 124] on div "Organize a collaborative planning session with all team leads to identify confl…" at bounding box center [266, 118] width 272 height 28
click at [130, 102] on input "b. Organize a collaborative planning session with all team leads to identify co…" at bounding box center [130, 99] width 0 height 5
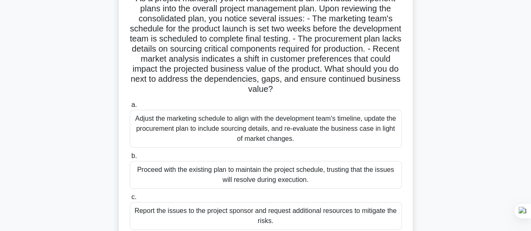
scroll to position [126, 0]
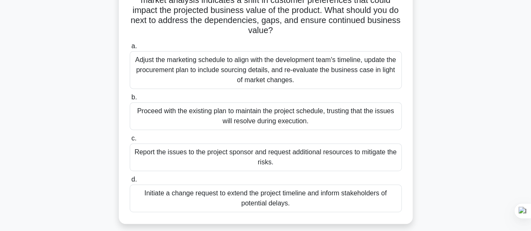
click at [200, 58] on div "Adjust the marketing schedule to align with the development team's timeline, up…" at bounding box center [266, 70] width 272 height 38
click at [130, 49] on input "a. Adjust the marketing schedule to align with the development team's timeline,…" at bounding box center [130, 46] width 0 height 5
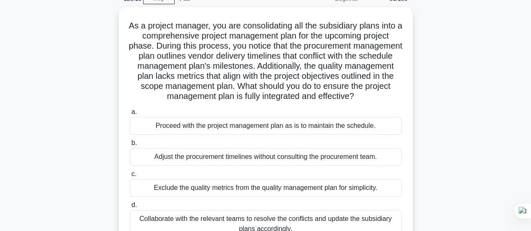
scroll to position [84, 0]
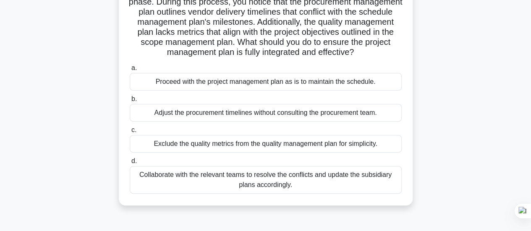
click at [341, 182] on div "Collaborate with the relevant teams to resolve the conflicts and update the sub…" at bounding box center [266, 180] width 272 height 28
click at [130, 164] on input "d. Collaborate with the relevant teams to resolve the conflicts and update the …" at bounding box center [130, 161] width 0 height 5
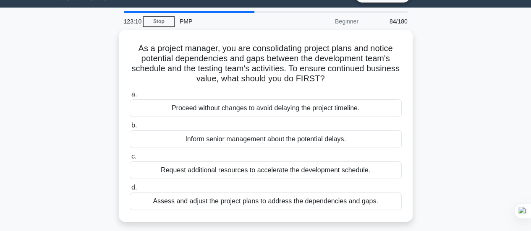
scroll to position [0, 0]
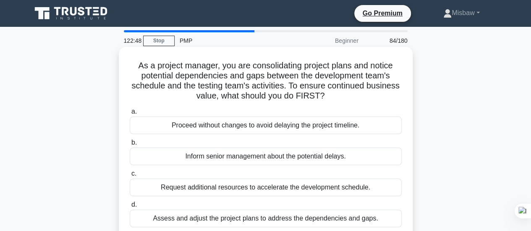
click at [298, 218] on div "Assess and adjust the project plans to address the dependencies and gaps." at bounding box center [266, 219] width 272 height 18
click at [130, 208] on input "d. Assess and adjust the project plans to address the dependencies and gaps." at bounding box center [130, 204] width 0 height 5
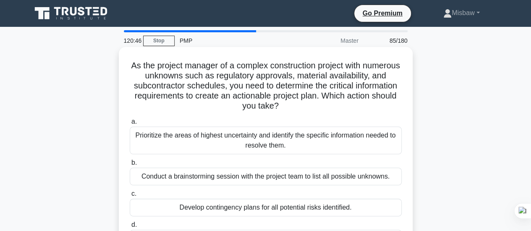
scroll to position [42, 0]
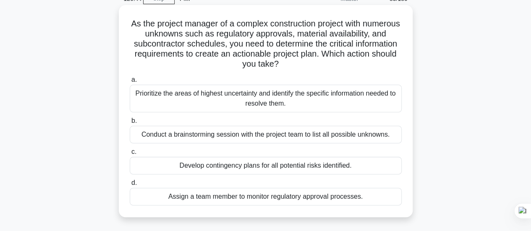
click at [216, 134] on div "Conduct a brainstorming session with the project team to list all possible unkn…" at bounding box center [266, 135] width 272 height 18
click at [130, 124] on input "b. Conduct a brainstorming session with the project team to list all possible u…" at bounding box center [130, 120] width 0 height 5
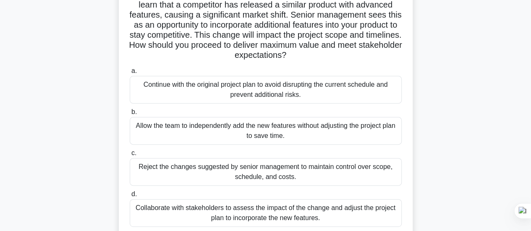
scroll to position [84, 0]
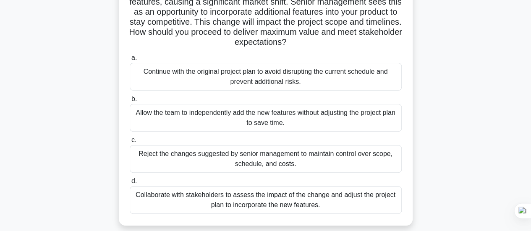
click at [315, 196] on div "Collaborate with stakeholders to assess the impact of the change and adjust the…" at bounding box center [266, 200] width 272 height 28
click at [130, 184] on input "d. Collaborate with stakeholders to assess the impact of the change and adjust …" at bounding box center [130, 181] width 0 height 5
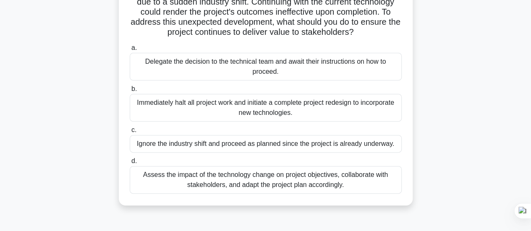
click at [345, 179] on div "Assess the impact of the technology change on project objectives, collaborate w…" at bounding box center [266, 180] width 272 height 28
click at [130, 164] on input "d. Assess the impact of the technology change on project objectives, collaborat…" at bounding box center [130, 161] width 0 height 5
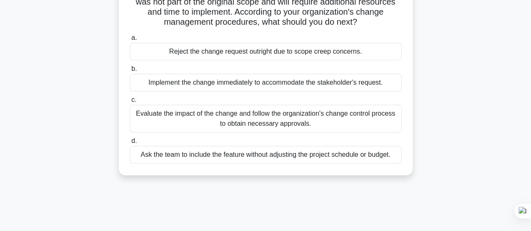
click at [272, 117] on div "Evaluate the impact of the change and follow the organization's change control …" at bounding box center [266, 119] width 272 height 28
click at [130, 103] on input "c. Evaluate the impact of the change and follow the organization's change contr…" at bounding box center [130, 99] width 0 height 5
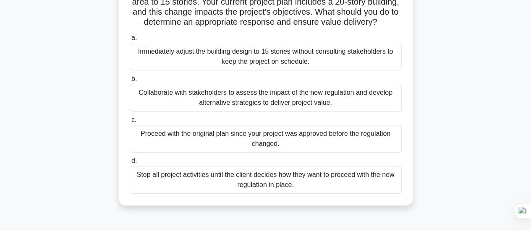
click at [244, 108] on div "Collaborate with stakeholders to assess the impact of the new regulation and de…" at bounding box center [266, 98] width 272 height 28
click at [130, 82] on input "b. Collaborate with stakeholders to assess the impact of the new regulation and…" at bounding box center [130, 78] width 0 height 5
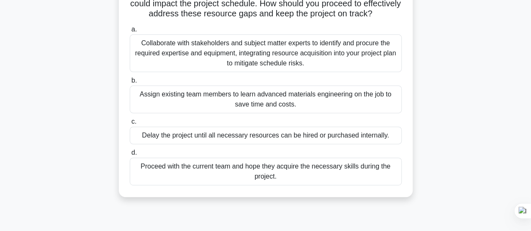
scroll to position [126, 0]
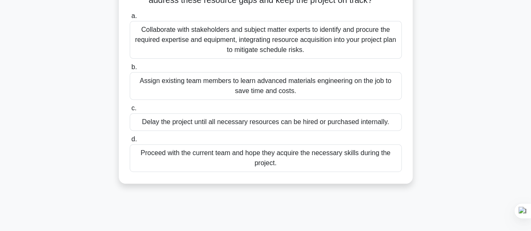
click at [190, 44] on div "Collaborate with stakeholders and subject matter experts to identify and procur…" at bounding box center [266, 40] width 272 height 38
click at [130, 19] on input "a. Collaborate with stakeholders and subject matter experts to identify and pro…" at bounding box center [130, 15] width 0 height 5
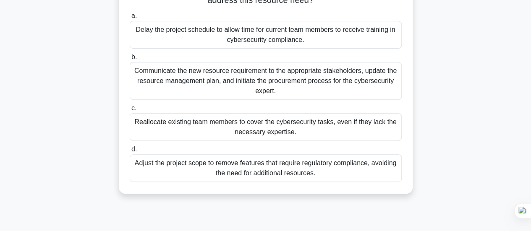
click at [242, 77] on div "Communicate the new resource requirement to the appropriate stakeholders, updat…" at bounding box center [266, 81] width 272 height 38
click at [130, 60] on input "b. Communicate the new resource requirement to the appropriate stakeholders, up…" at bounding box center [130, 57] width 0 height 5
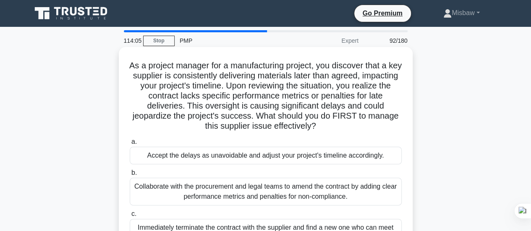
scroll to position [84, 0]
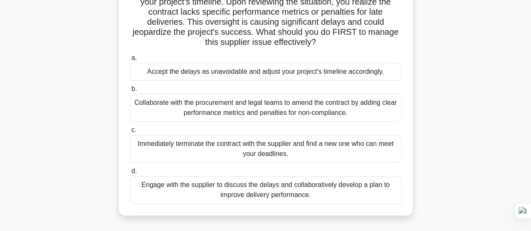
click at [294, 109] on div "Collaborate with the procurement and legal teams to amend the contract by addin…" at bounding box center [266, 108] width 272 height 28
click at [130, 92] on input "b. Collaborate with the procurement and legal teams to amend the contract by ad…" at bounding box center [130, 89] width 0 height 5
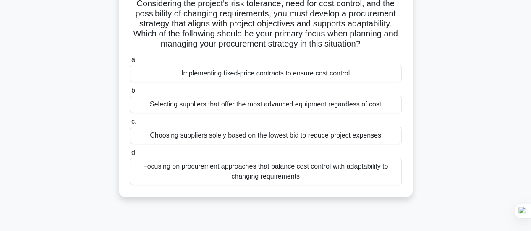
scroll to position [168, 0]
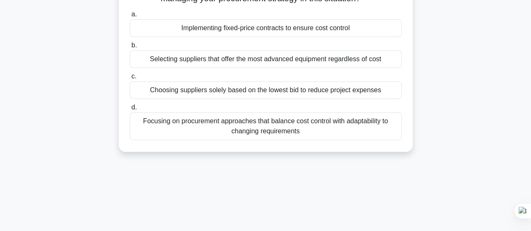
click at [251, 138] on div "Focusing on procurement approaches that balance cost control with adaptability …" at bounding box center [266, 127] width 272 height 28
click at [130, 110] on input "d. Focusing on procurement approaches that balance cost control with adaptabili…" at bounding box center [130, 107] width 0 height 5
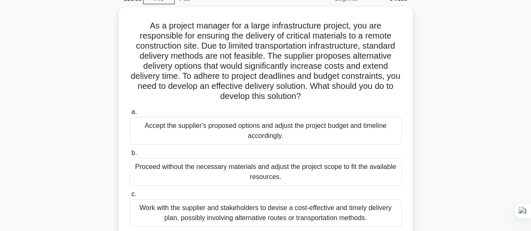
scroll to position [84, 0]
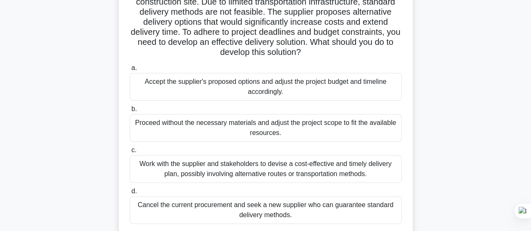
click at [212, 165] on div "Work with the supplier and stakeholders to devise a cost-effective and timely d…" at bounding box center [266, 169] width 272 height 28
click at [130, 153] on input "c. Work with the supplier and stakeholders to devise a cost-effective and timel…" at bounding box center [130, 150] width 0 height 5
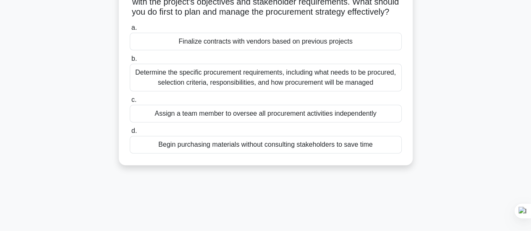
click at [231, 89] on div "Determine the specific procurement requirements, including what needs to be pro…" at bounding box center [266, 78] width 272 height 28
click at [130, 62] on input "b. Determine the specific procurement requirements, including what needs to be …" at bounding box center [130, 58] width 0 height 5
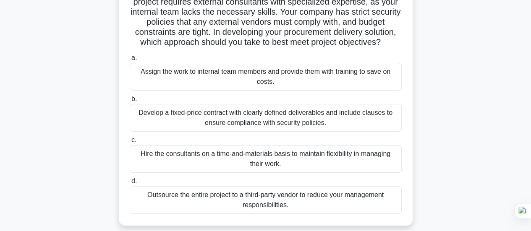
click at [219, 128] on div "Develop a fixed-price contract with clearly defined deliverables and include cl…" at bounding box center [266, 118] width 272 height 28
click at [130, 102] on input "b. Develop a fixed-price contract with clearly defined deliverables and include…" at bounding box center [130, 99] width 0 height 5
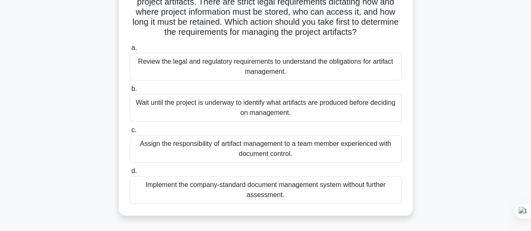
click at [230, 60] on div "Review the legal and regulatory requirements to understand the obligations for …" at bounding box center [266, 67] width 272 height 28
click at [130, 51] on input "a. Review the legal and regulatory requirements to understand the obligations f…" at bounding box center [130, 47] width 0 height 5
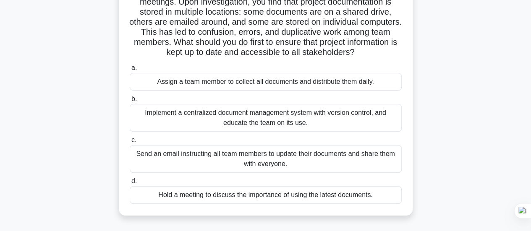
click at [262, 125] on div "Implement a centralized document management system with version control, and ed…" at bounding box center [266, 118] width 272 height 28
click at [130, 102] on input "b. Implement a centralized document management system with version control, and…" at bounding box center [130, 99] width 0 height 5
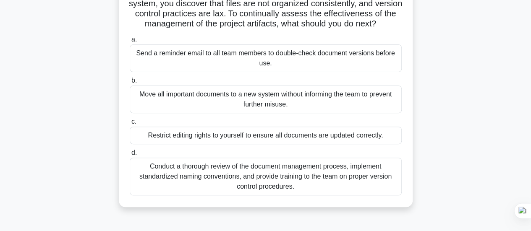
scroll to position [126, 0]
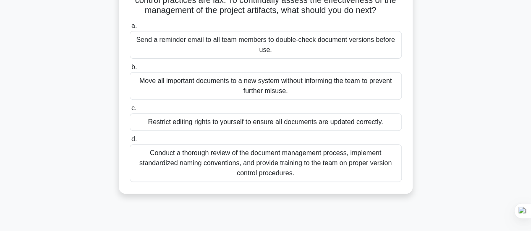
click at [240, 174] on div "Conduct a thorough review of the document management process, implement standar…" at bounding box center [266, 163] width 272 height 38
click at [130, 142] on input "d. Conduct a thorough review of the document management process, implement stan…" at bounding box center [130, 139] width 0 height 5
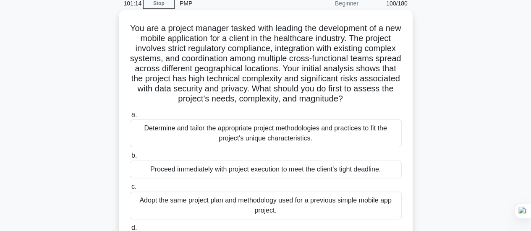
scroll to position [84, 0]
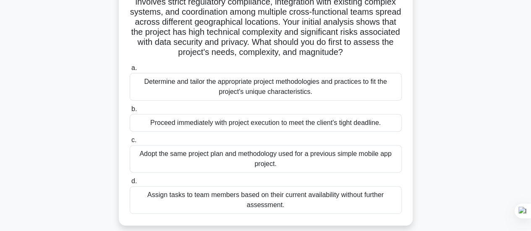
click at [320, 100] on div "Determine and tailor the appropriate project methodologies and practices to fit…" at bounding box center [266, 87] width 272 height 28
click at [130, 71] on input "a. Determine and tailor the appropriate project methodologies and practices to …" at bounding box center [130, 68] width 0 height 5
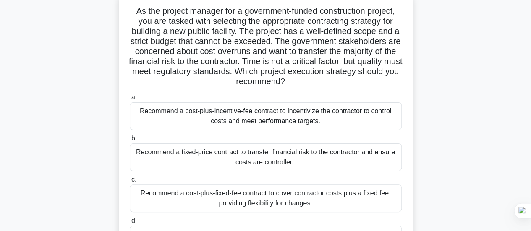
scroll to position [42, 0]
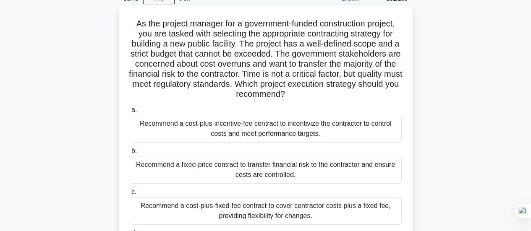
click at [294, 170] on div "Recommend a fixed-price contract to transfer financial risk to the contractor a…" at bounding box center [266, 170] width 272 height 28
click at [130, 154] on input "b. Recommend a fixed-price contract to transfer financial risk to the contracto…" at bounding box center [130, 151] width 0 height 5
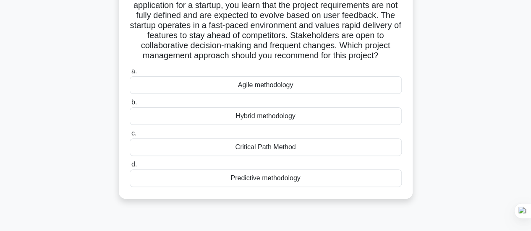
scroll to position [84, 0]
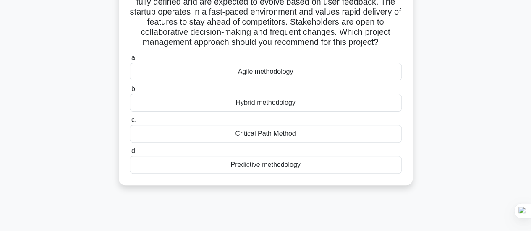
click at [287, 81] on div "Agile methodology" at bounding box center [266, 72] width 272 height 18
click at [130, 61] on input "a. Agile methodology" at bounding box center [130, 57] width 0 height 5
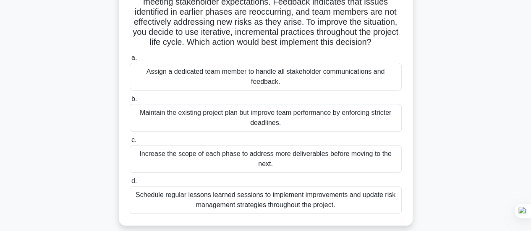
click at [347, 204] on div "Schedule regular lessons learned sessions to implement improvements and update …" at bounding box center [266, 200] width 272 height 28
click at [130, 184] on input "d. Schedule regular lessons learned sessions to implement improvements and upda…" at bounding box center [130, 181] width 0 height 5
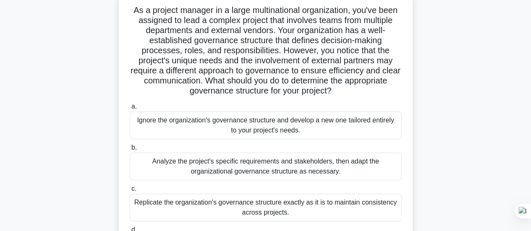
scroll to position [42, 0]
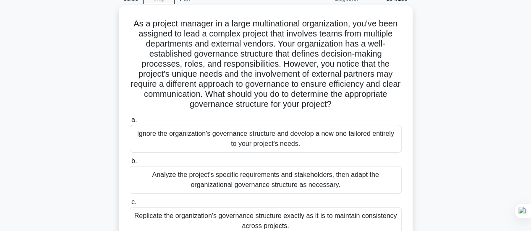
click at [331, 180] on div "Analyze the project's specific requirements and stakeholders, then adapt the or…" at bounding box center [266, 180] width 272 height 28
click at [130, 164] on input "b. Analyze the project's specific requirements and stakeholders, then adapt the…" at bounding box center [130, 161] width 0 height 5
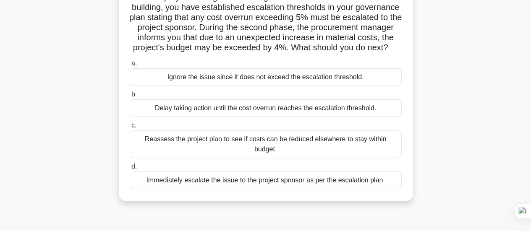
scroll to position [84, 0]
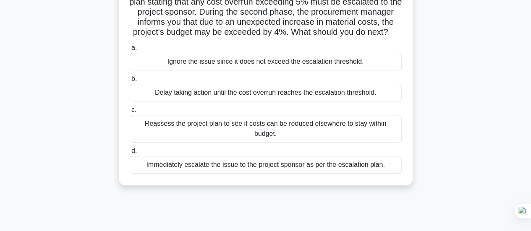
click at [239, 135] on div "Reassess the project plan to see if costs can be reduced elsewhere to stay with…" at bounding box center [266, 129] width 272 height 28
click at [130, 113] on input "c. Reassess the project plan to see if costs can be reduced elsewhere to stay w…" at bounding box center [130, 109] width 0 height 5
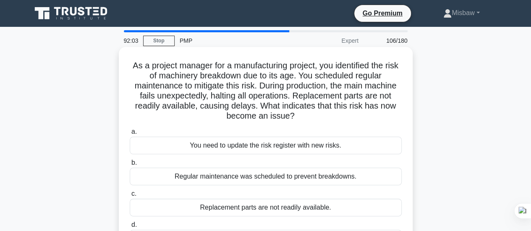
scroll to position [42, 0]
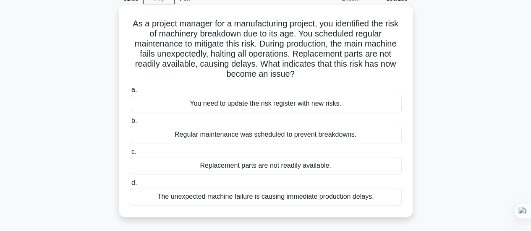
click at [228, 199] on div "The unexpected machine failure is causing immediate production delays." at bounding box center [266, 197] width 272 height 18
click at [130, 186] on input "d. The unexpected machine failure is causing immediate production delays." at bounding box center [130, 183] width 0 height 5
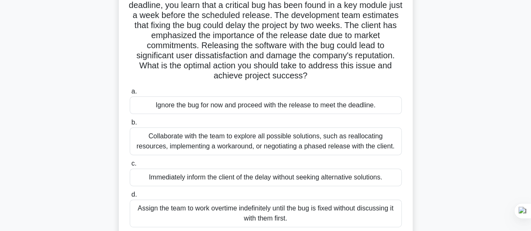
scroll to position [84, 0]
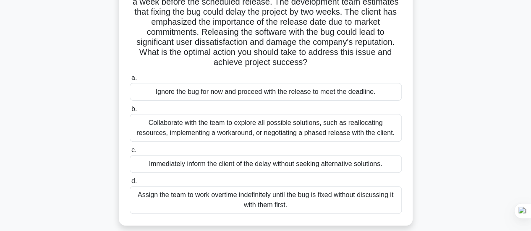
click at [245, 126] on div "Collaborate with the team to explore all possible solutions, such as reallocati…" at bounding box center [266, 128] width 272 height 28
click at [130, 112] on input "b. Collaborate with the team to explore all possible solutions, such as realloc…" at bounding box center [130, 109] width 0 height 5
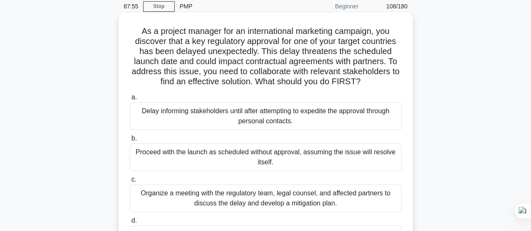
scroll to position [0, 0]
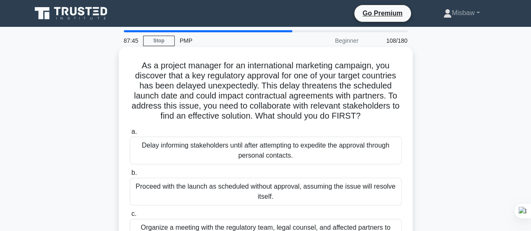
click at [291, 160] on div "Delay informing stakeholders until after attempting to expedite the approval th…" at bounding box center [266, 151] width 272 height 28
click at [130, 135] on input "a. Delay informing stakeholders until after attempting to expedite the approval…" at bounding box center [130, 131] width 0 height 5
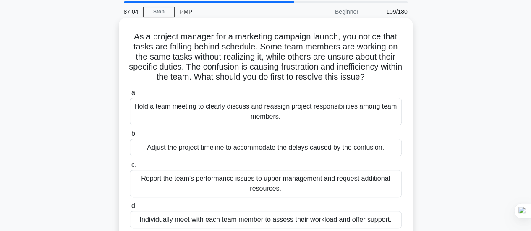
scroll to position [42, 0]
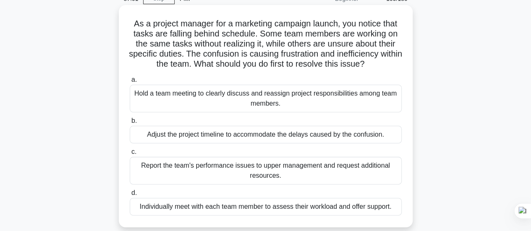
click at [223, 93] on div "Hold a team meeting to clearly discuss and reassign project responsibilities am…" at bounding box center [266, 99] width 272 height 28
click at [130, 83] on input "a. Hold a team meeting to clearly discuss and reassign project responsibilities…" at bounding box center [130, 79] width 0 height 5
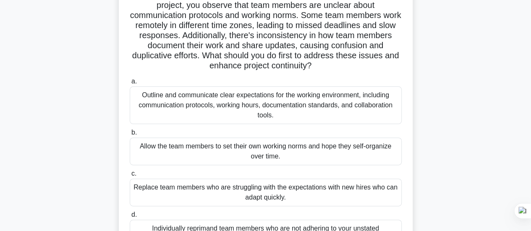
scroll to position [84, 0]
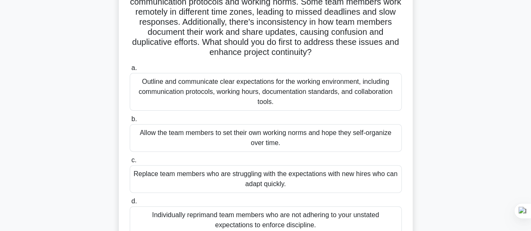
click at [255, 93] on div "Outline and communicate clear expectations for the working environment, includi…" at bounding box center [266, 92] width 272 height 38
click at [130, 71] on input "a. Outline and communicate clear expectations for the working environment, incl…" at bounding box center [130, 68] width 0 height 5
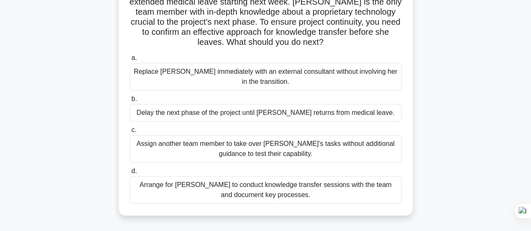
click at [330, 191] on div "Arrange for Maria to conduct knowledge transfer sessions with the team and docu…" at bounding box center [266, 190] width 272 height 28
click at [130, 174] on input "d. Arrange for Maria to conduct knowledge transfer sessions with the team and d…" at bounding box center [130, 171] width 0 height 5
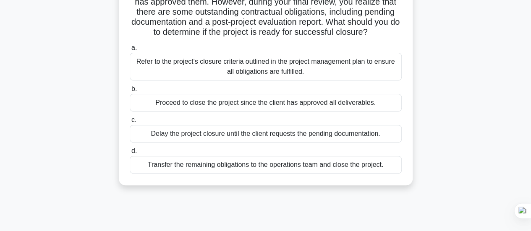
click at [270, 74] on div "Refer to the project's closure criteria outlined in the project management plan…" at bounding box center [266, 67] width 272 height 28
click at [130, 51] on input "a. Refer to the project's closure criteria outlined in the project management p…" at bounding box center [130, 47] width 0 height 5
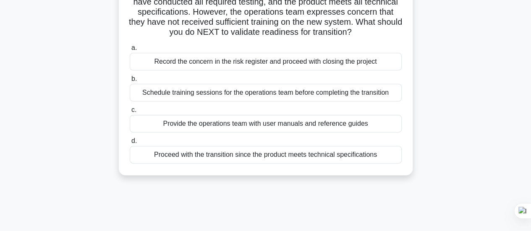
click at [249, 102] on div "Schedule training sessions for the operations team before completing the transi…" at bounding box center [266, 93] width 272 height 18
click at [130, 82] on input "b. Schedule training sessions for the operations team before completing the tra…" at bounding box center [130, 78] width 0 height 5
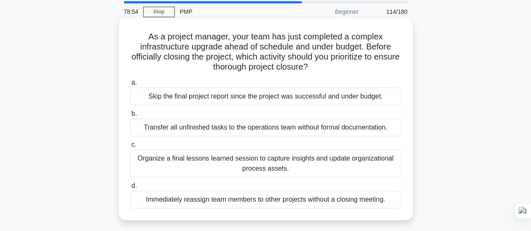
scroll to position [42, 0]
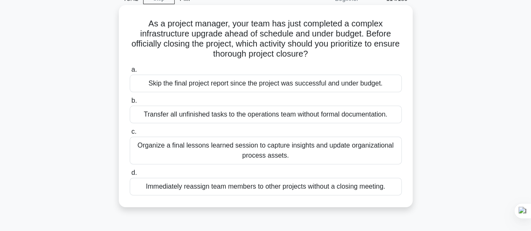
click at [254, 145] on div "Organize a final lessons learned session to capture insights and update organiz…" at bounding box center [266, 151] width 272 height 28
click at [130, 135] on input "c. Organize a final lessons learned session to capture insights and update orga…" at bounding box center [130, 131] width 0 height 5
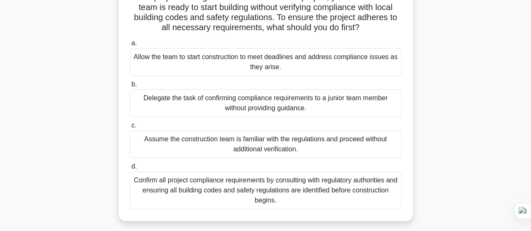
scroll to position [84, 0]
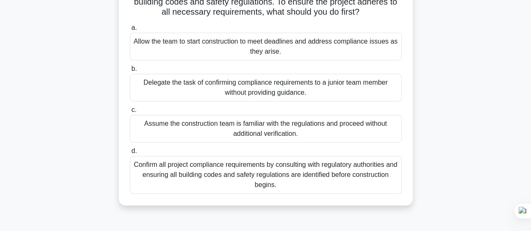
click at [272, 172] on div "Confirm all project compliance requirements by consulting with regulatory autho…" at bounding box center [266, 175] width 272 height 38
click at [130, 154] on input "d. Confirm all project compliance requirements by consulting with regulatory au…" at bounding box center [130, 151] width 0 height 5
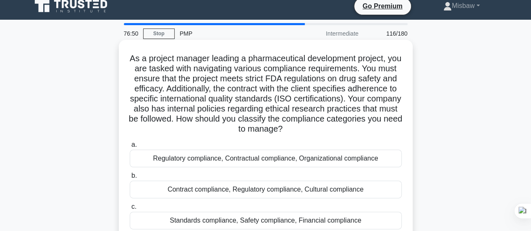
scroll to position [0, 0]
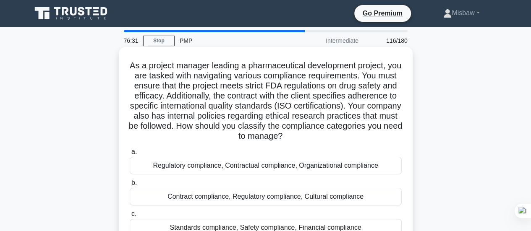
click at [273, 170] on div "Regulatory compliance, Contractual compliance, Organizational compliance" at bounding box center [266, 166] width 272 height 18
click at [130, 155] on input "a. Regulatory compliance, Contractual compliance, Organizational compliance" at bounding box center [130, 151] width 0 height 5
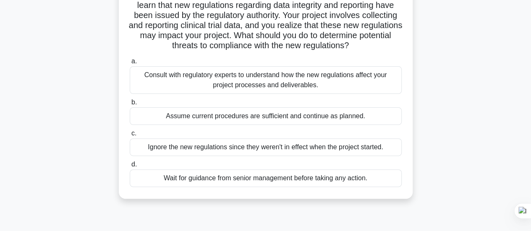
scroll to position [84, 0]
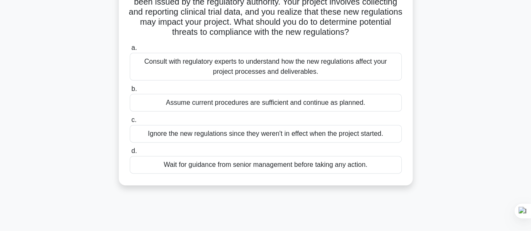
click at [265, 65] on div "Consult with regulatory experts to understand how the new regulations affect yo…" at bounding box center [266, 67] width 272 height 28
click at [130, 51] on input "a. Consult with regulatory experts to understand how the new regulations affect…" at bounding box center [130, 47] width 0 height 5
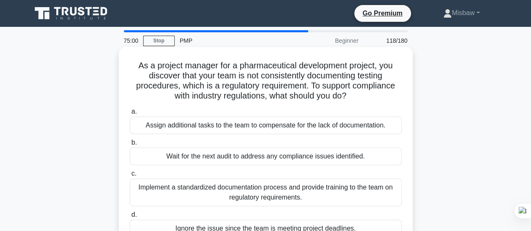
scroll to position [42, 0]
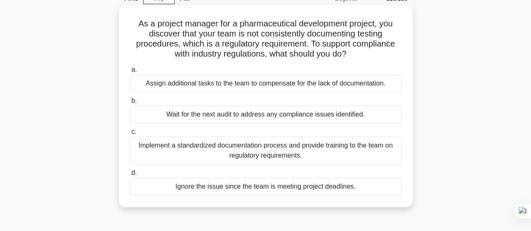
click at [256, 151] on div "Implement a standardized documentation process and provide training to the team…" at bounding box center [266, 151] width 272 height 28
click at [130, 135] on input "c. Implement a standardized documentation process and provide training to the t…" at bounding box center [130, 131] width 0 height 5
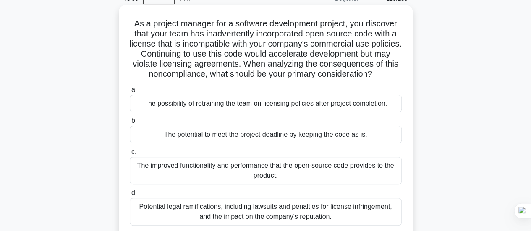
scroll to position [84, 0]
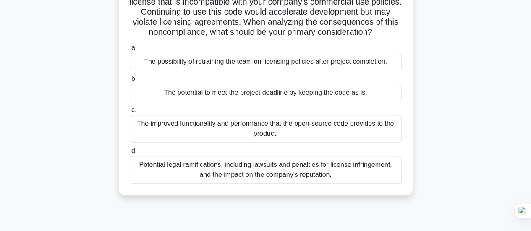
click at [259, 173] on div "Potential legal ramifications, including lawsuits and penalties for license inf…" at bounding box center [266, 170] width 272 height 28
click at [130, 154] on input "d. Potential legal ramifications, including lawsuits and penalties for license …" at bounding box center [130, 151] width 0 height 5
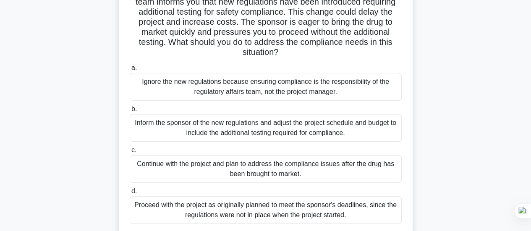
click at [296, 129] on div "Inform the sponsor of the new regulations and adjust the project schedule and b…" at bounding box center [266, 128] width 272 height 28
click at [130, 112] on input "b. Inform the sponsor of the new regulations and adjust the project schedule an…" at bounding box center [130, 109] width 0 height 5
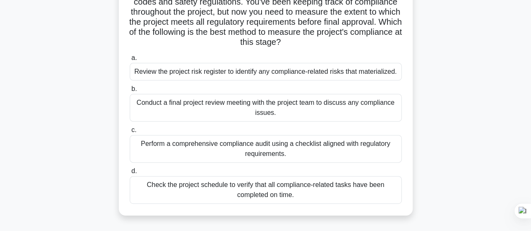
click at [219, 153] on div "Perform a comprehensive compliance audit using a checklist aligned with regulat…" at bounding box center [266, 149] width 272 height 28
click at [130, 133] on input "c. Perform a comprehensive compliance audit using a checklist aligned with regu…" at bounding box center [130, 130] width 0 height 5
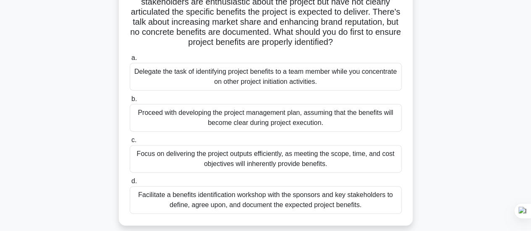
scroll to position [126, 0]
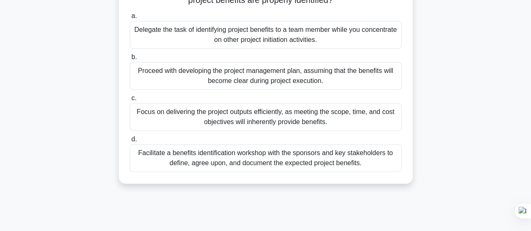
click at [247, 157] on div "Facilitate a benefits identification workshop with the sponsors and key stakeho…" at bounding box center [266, 158] width 272 height 28
click at [130, 142] on input "d. Facilitate a benefits identification workshop with the sponsors and key stak…" at bounding box center [130, 139] width 0 height 5
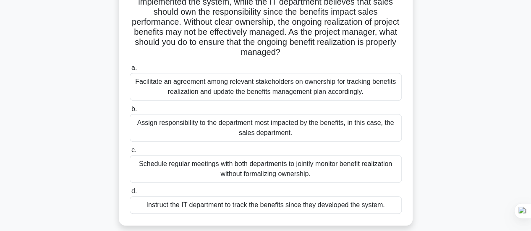
scroll to position [168, 0]
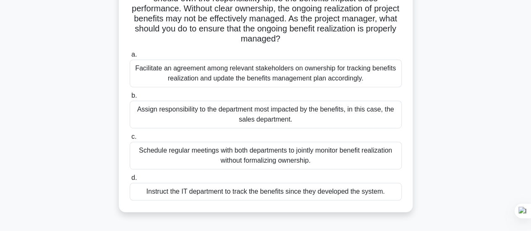
click at [273, 77] on div "Facilitate an agreement among relevant stakeholders on ownership for tracking b…" at bounding box center [266, 74] width 272 height 28
click at [130, 58] on input "a. Facilitate an agreement among relevant stakeholders on ownership for trackin…" at bounding box center [130, 54] width 0 height 5
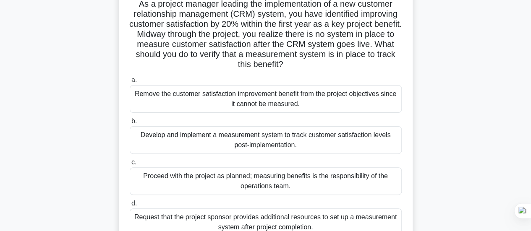
scroll to position [84, 0]
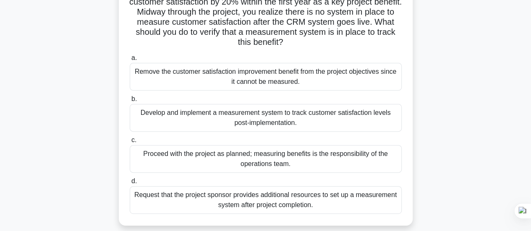
click at [257, 121] on div "Develop and implement a measurement system to track customer satisfaction level…" at bounding box center [266, 118] width 272 height 28
click at [130, 102] on input "b. Develop and implement a measurement system to track customer satisfaction le…" at bounding box center [130, 99] width 0 height 5
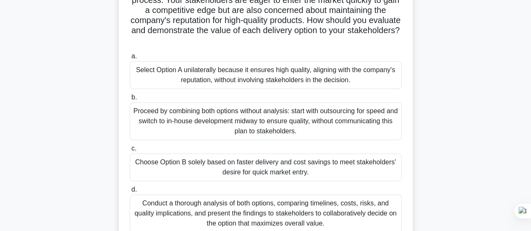
scroll to position [168, 0]
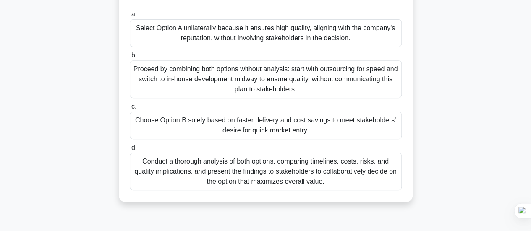
click at [283, 177] on div "Conduct a thorough analysis of both options, comparing timelines, costs, risks,…" at bounding box center [266, 172] width 272 height 38
click at [130, 151] on input "d. Conduct a thorough analysis of both options, comparing timelines, costs, ris…" at bounding box center [130, 147] width 0 height 5
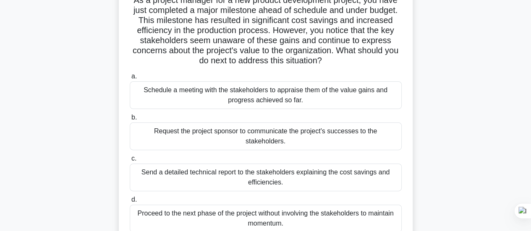
scroll to position [84, 0]
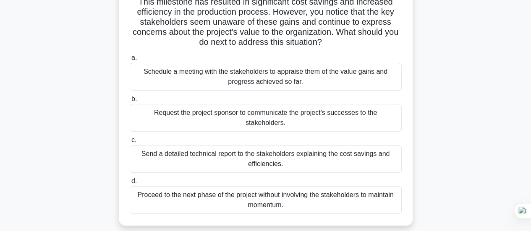
click at [229, 76] on div "Schedule a meeting with the stakeholders to appraise them of the value gains an…" at bounding box center [266, 77] width 272 height 28
click at [130, 61] on input "a. Schedule a meeting with the stakeholders to appraise them of the value gains…" at bounding box center [130, 57] width 0 height 5
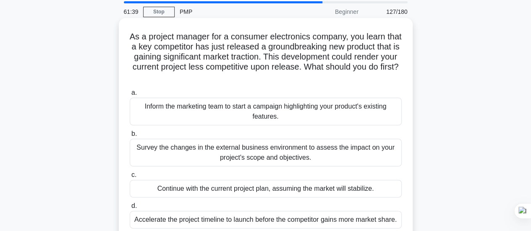
scroll to position [42, 0]
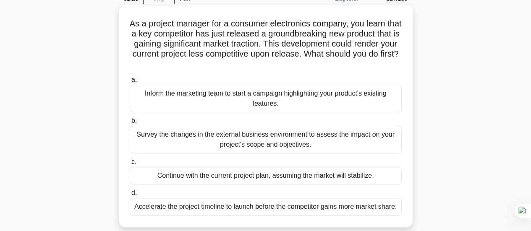
click at [189, 142] on div "Survey the changes in the external business environment to assess the impact on…" at bounding box center [266, 140] width 272 height 28
click at [130, 124] on input "b. Survey the changes in the external business environment to assess the impact…" at bounding box center [130, 120] width 0 height 5
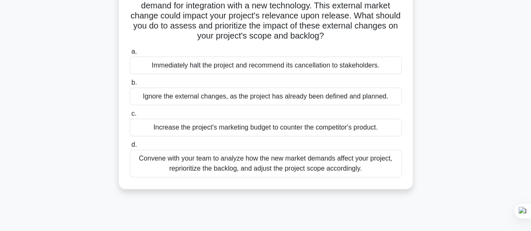
scroll to position [126, 0]
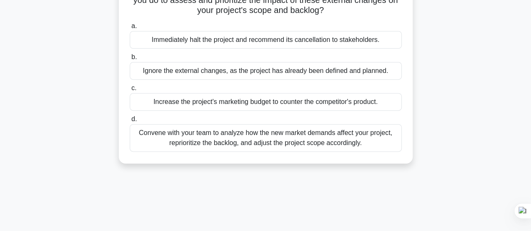
click at [328, 139] on div "Convene with your team to analyze how the new market demands affect your projec…" at bounding box center [266, 138] width 272 height 28
click at [130, 122] on input "d. Convene with your team to analyze how the new market demands affect your pro…" at bounding box center [130, 119] width 0 height 5
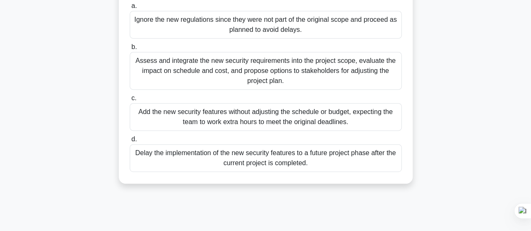
click at [267, 73] on div "Assess and integrate the new security requirements into the project scope, eval…" at bounding box center [266, 71] width 272 height 38
click at [130, 50] on input "b. Assess and integrate the new security requirements into the project scope, e…" at bounding box center [130, 47] width 0 height 5
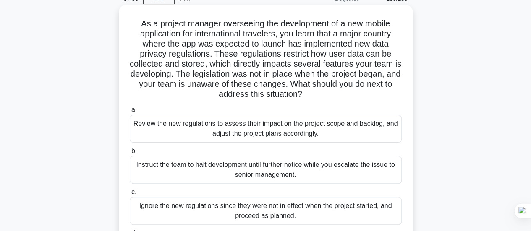
scroll to position [84, 0]
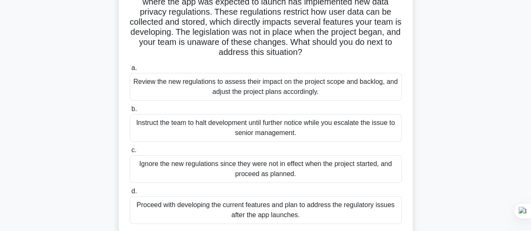
click at [270, 90] on div "Review the new regulations to assess their impact on the project scope and back…" at bounding box center [266, 87] width 272 height 28
click at [130, 71] on input "a. Review the new regulations to assess their impact on the project scope and b…" at bounding box center [130, 68] width 0 height 5
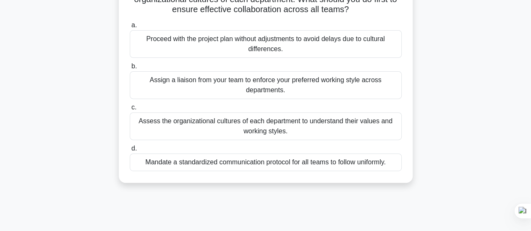
scroll to position [168, 0]
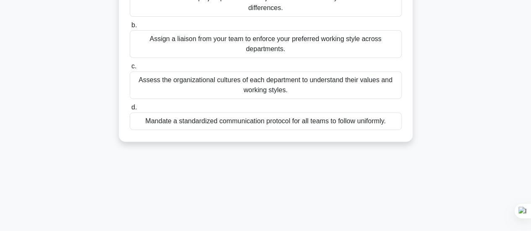
click at [296, 130] on div "Mandate a standardized communication protocol for all teams to follow uniformly." at bounding box center [266, 122] width 272 height 18
click at [130, 110] on input "d. Mandate a standardized communication protocol for all teams to follow unifor…" at bounding box center [130, 107] width 0 height 5
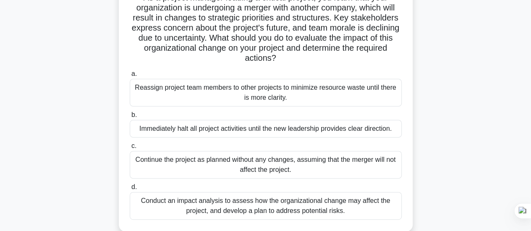
scroll to position [84, 0]
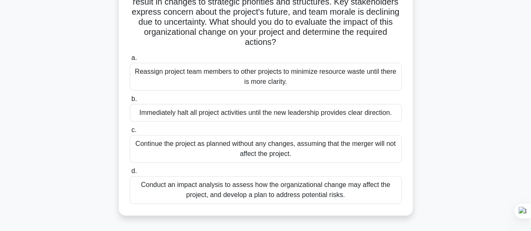
click at [322, 197] on div "Conduct an impact analysis to assess how the organizational change may affect t…" at bounding box center [266, 190] width 272 height 28
click at [130, 174] on input "d. Conduct an impact analysis to assess how the organizational change may affec…" at bounding box center [130, 171] width 0 height 5
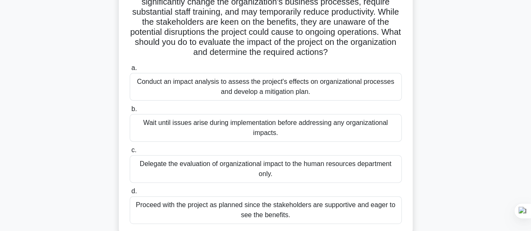
click at [264, 90] on div "Conduct an impact analysis to assess the project's effects on organizational pr…" at bounding box center [266, 87] width 272 height 28
click at [130, 71] on input "a. Conduct an impact analysis to assess the project's effects on organizational…" at bounding box center [130, 68] width 0 height 5
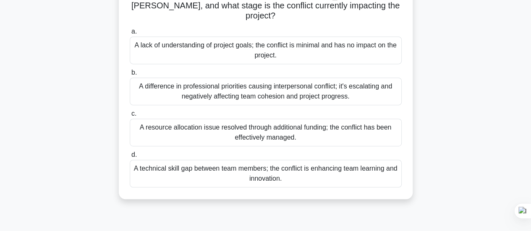
scroll to position [168, 0]
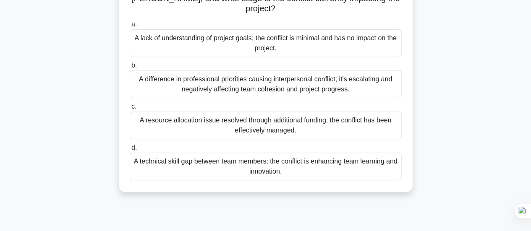
click at [313, 71] on div "A difference in professional priorities causing interpersonal conflict; it's es…" at bounding box center [266, 85] width 272 height 28
click at [130, 68] on input "b. A difference in professional priorities causing interpersonal conflict; it's…" at bounding box center [130, 65] width 0 height 5
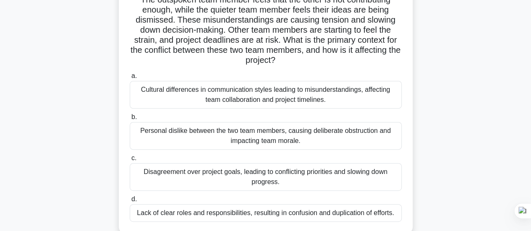
scroll to position [126, 0]
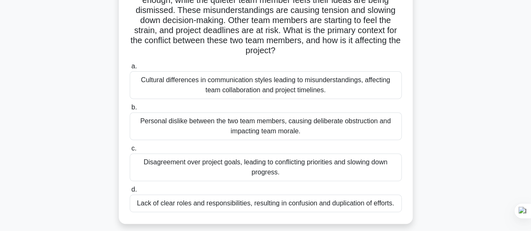
click at [245, 80] on div "Cultural differences in communication styles leading to misunderstandings, affe…" at bounding box center [266, 85] width 272 height 28
click at [130, 69] on input "a. Cultural differences in communication styles leading to misunderstandings, a…" at bounding box center [130, 66] width 0 height 5
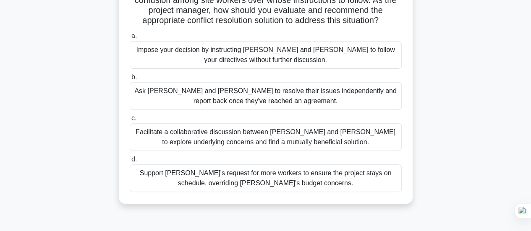
click at [330, 128] on div "Facilitate a collaborative discussion between Tom and Lisa to explore underlyin…" at bounding box center [266, 137] width 272 height 28
click at [130, 121] on input "c. Facilitate a collaborative discussion between Tom and Lisa to explore underl…" at bounding box center [130, 118] width 0 height 5
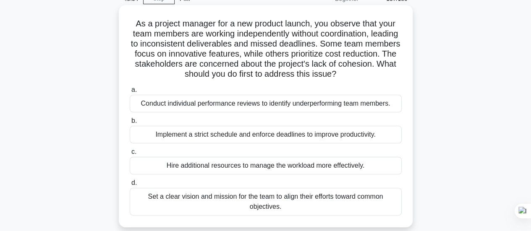
scroll to position [84, 0]
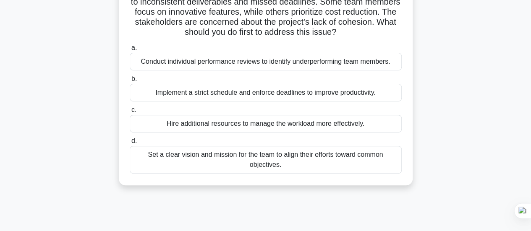
click at [289, 159] on div "Set a clear vision and mission for the team to align their efforts toward commo…" at bounding box center [266, 160] width 272 height 28
click at [130, 144] on input "d. Set a clear vision and mission for the team to align their efforts toward co…" at bounding box center [130, 141] width 0 height 5
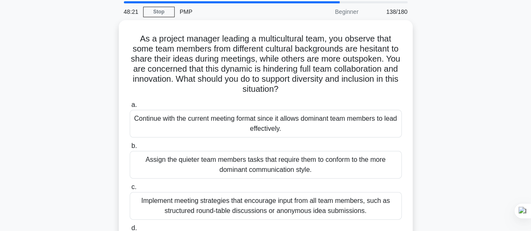
scroll to position [42, 0]
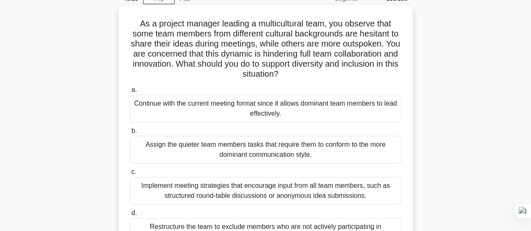
click at [300, 193] on div "Implement meeting strategies that encourage input from all team members, such a…" at bounding box center [266, 191] width 272 height 28
click at [130, 175] on input "c. Implement meeting strategies that encourage input from all team members, suc…" at bounding box center [130, 172] width 0 height 5
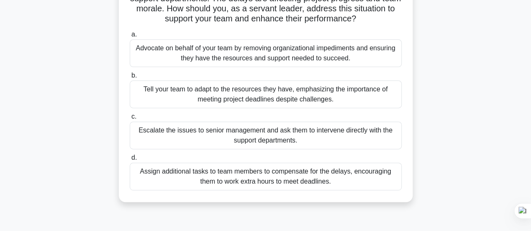
scroll to position [126, 0]
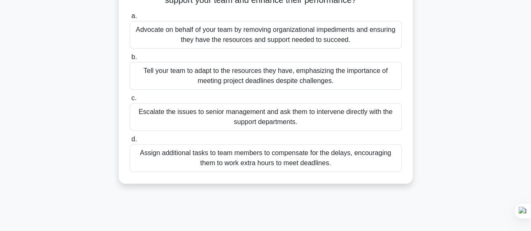
click at [289, 37] on div "Advocate on behalf of your team by removing organizational impediments and ensu…" at bounding box center [266, 35] width 272 height 28
click at [130, 19] on input "a. Advocate on behalf of your team by removing organizational impediments and e…" at bounding box center [130, 15] width 0 height 5
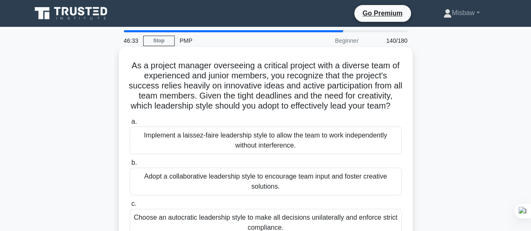
scroll to position [84, 0]
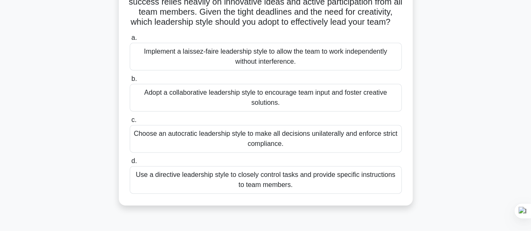
click at [244, 103] on div "Adopt a collaborative leadership style to encourage team input and foster creat…" at bounding box center [266, 98] width 272 height 28
click at [130, 82] on input "b. Adopt a collaborative leadership style to encourage team input and foster cr…" at bounding box center [130, 78] width 0 height 5
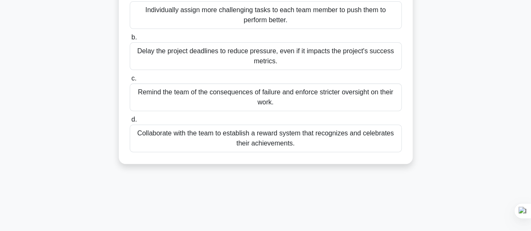
scroll to position [126, 0]
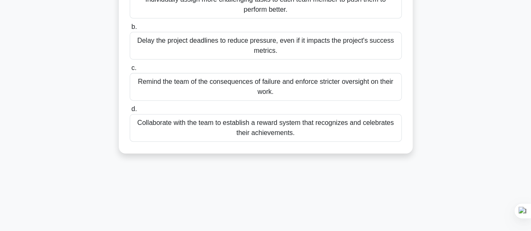
click at [262, 132] on div "Collaborate with the team to establish a reward system that recognizes and cele…" at bounding box center [266, 128] width 272 height 28
click at [130, 112] on input "d. Collaborate with the team to establish a reward system that recognizes and c…" at bounding box center [130, 109] width 0 height 5
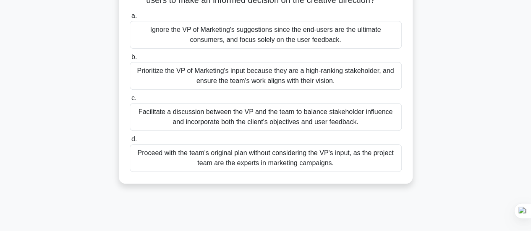
click at [232, 126] on div "Facilitate a discussion between the VP and the team to balance stakeholder infl…" at bounding box center [266, 117] width 272 height 28
click at [130, 101] on input "c. Facilitate a discussion between the VP and the team to balance stakeholder i…" at bounding box center [130, 98] width 0 height 5
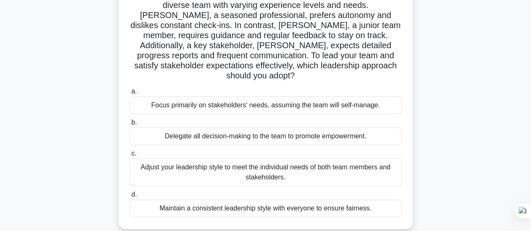
scroll to position [84, 0]
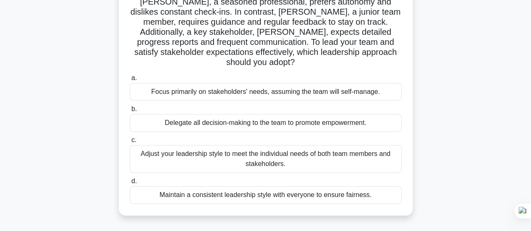
click at [272, 152] on div "Adjust your leadership style to meet the individual needs of both team members …" at bounding box center [266, 159] width 272 height 28
click at [130, 143] on input "c. Adjust your leadership style to meet the individual needs of both team membe…" at bounding box center [130, 140] width 0 height 5
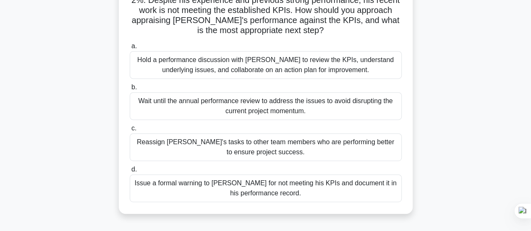
scroll to position [42, 0]
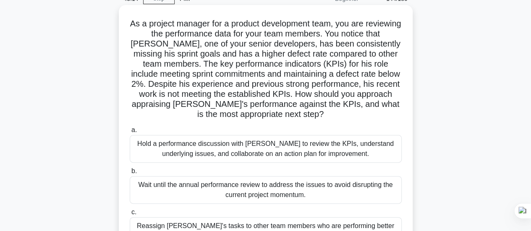
click at [245, 147] on div "Hold a performance discussion with David to review the KPIs, understand underly…" at bounding box center [266, 149] width 272 height 28
click at [130, 133] on input "a. Hold a performance discussion with David to review the KPIs, understand unde…" at bounding box center [130, 130] width 0 height 5
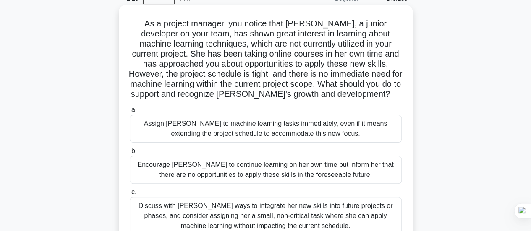
scroll to position [126, 0]
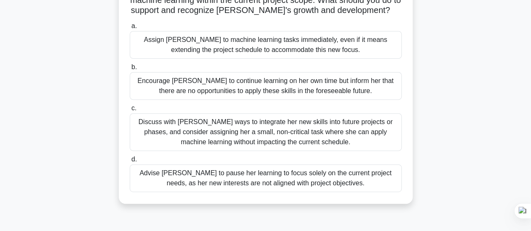
click at [238, 131] on div "Discuss with Emily ways to integrate her new skills into future projects or pha…" at bounding box center [266, 132] width 272 height 38
click at [130, 111] on input "c. Discuss with Emily ways to integrate her new skills into future projects or …" at bounding box center [130, 108] width 0 height 5
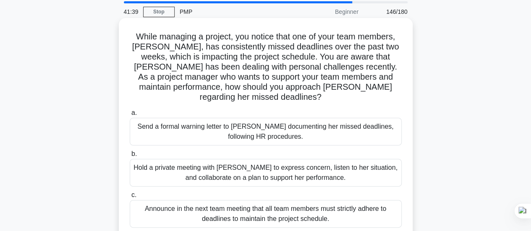
scroll to position [42, 0]
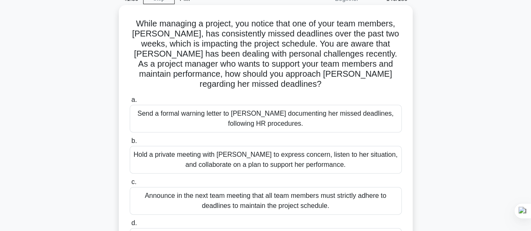
click at [258, 152] on div "Hold a private meeting with Emma to express concern, listen to her situation, a…" at bounding box center [266, 160] width 272 height 28
click at [130, 144] on input "b. Hold a private meeting with Emma to express concern, listen to her situation…" at bounding box center [130, 141] width 0 height 5
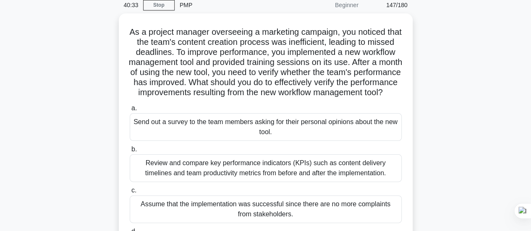
scroll to position [84, 0]
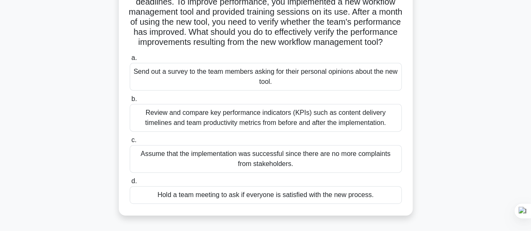
click at [310, 131] on div "Review and compare key performance indicators (KPIs) such as content delivery t…" at bounding box center [266, 118] width 272 height 28
click at [130, 102] on input "b. Review and compare key performance indicators (KPIs) such as content deliver…" at bounding box center [130, 99] width 0 height 5
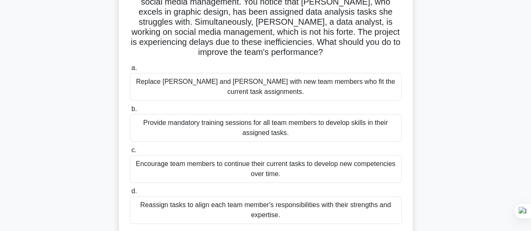
click at [302, 200] on div "Reassign tasks to align each team member's responsibilities with their strength…" at bounding box center [266, 211] width 272 height 28
click at [130, 194] on input "d. Reassign tasks to align each team member's responsibilities with their stren…" at bounding box center [130, 191] width 0 height 5
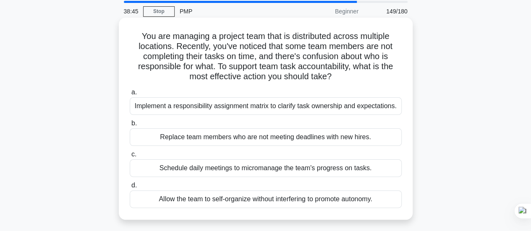
scroll to position [42, 0]
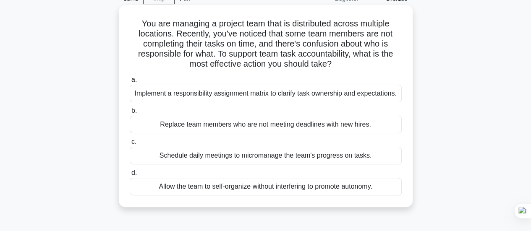
click at [252, 96] on div "Implement a responsibility assignment matrix to clarify task ownership and expe…" at bounding box center [266, 94] width 272 height 18
click at [130, 83] on input "a. Implement a responsibility assignment matrix to clarify task ownership and e…" at bounding box center [130, 79] width 0 height 5
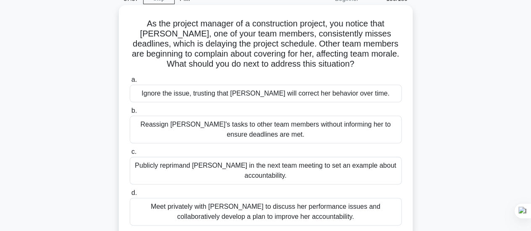
scroll to position [84, 0]
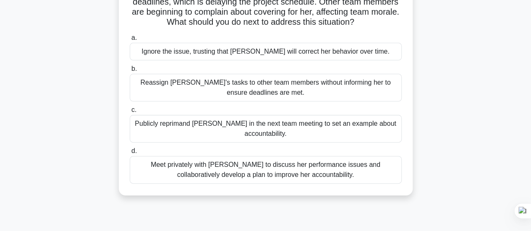
click at [350, 173] on div "Meet privately with Emily to discuss her performance issues and collaboratively…" at bounding box center [266, 170] width 272 height 28
click at [130, 154] on input "d. Meet privately with Emily to discuss her performance issues and collaborativ…" at bounding box center [130, 151] width 0 height 5
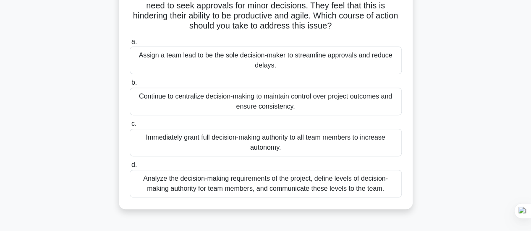
scroll to position [126, 0]
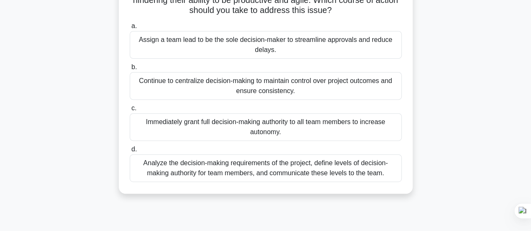
click at [271, 173] on div "Analyze the decision-making requirements of the project, define levels of decis…" at bounding box center [266, 169] width 272 height 28
click at [130, 152] on input "d. Analyze the decision-making requirements of the project, define levels of de…" at bounding box center [130, 149] width 0 height 5
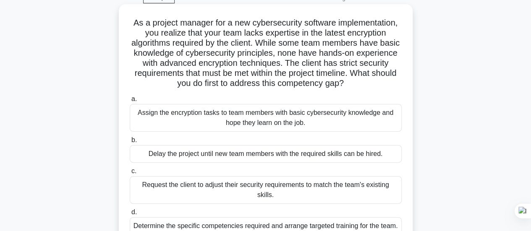
scroll to position [84, 0]
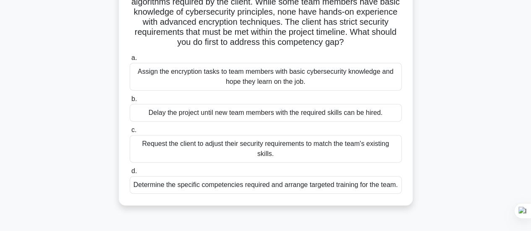
click at [316, 178] on div "Determine the specific competencies required and arrange targeted training for …" at bounding box center [266, 185] width 272 height 18
click at [130, 174] on input "d. Determine the specific competencies required and arrange targeted training f…" at bounding box center [130, 171] width 0 height 5
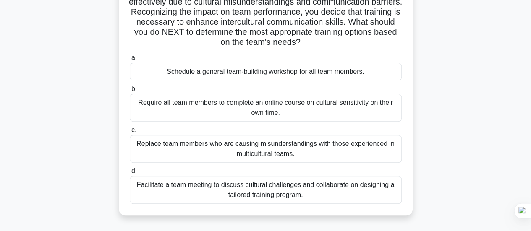
click at [295, 186] on div "Facilitate a team meeting to discuss cultural challenges and collaborate on des…" at bounding box center [266, 190] width 272 height 28
click at [130, 174] on input "d. Facilitate a team meeting to discuss cultural challenges and collaborate on …" at bounding box center [130, 171] width 0 height 5
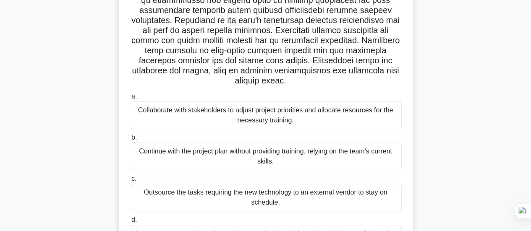
scroll to position [210, 0]
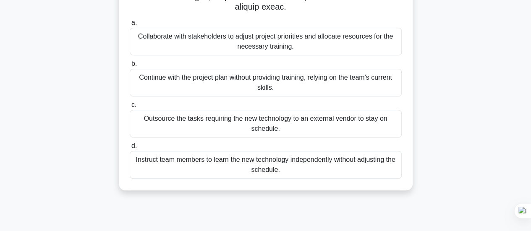
click at [286, 45] on div "Collaborate with stakeholders to adjust project priorities and allocate resourc…" at bounding box center [266, 42] width 272 height 28
click at [130, 26] on input "a. Collaborate with stakeholders to adjust project priorities and allocate reso…" at bounding box center [130, 22] width 0 height 5
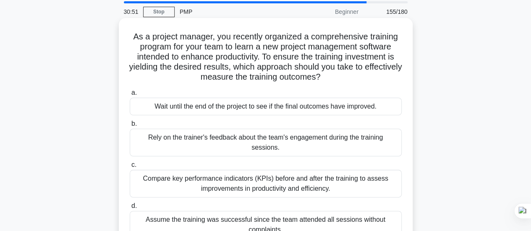
scroll to position [42, 0]
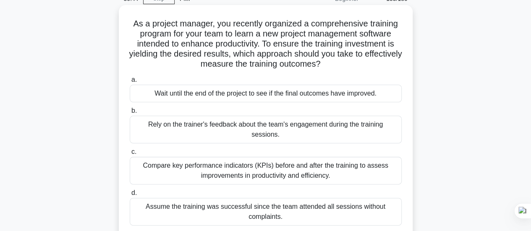
click at [346, 166] on div "Compare key performance indicators (KPIs) before and after the training to asse…" at bounding box center [266, 171] width 272 height 28
click at [130, 155] on input "c. Compare key performance indicators (KPIs) before and after the training to a…" at bounding box center [130, 151] width 0 height 5
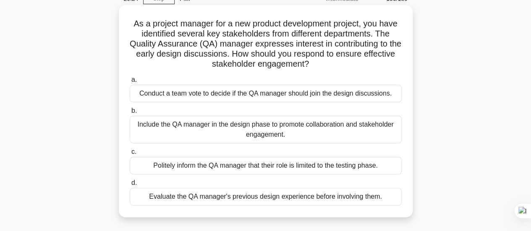
click at [303, 136] on div "Include the QA manager in the design phase to promote collaboration and stakeho…" at bounding box center [266, 130] width 272 height 28
click at [130, 114] on input "b. Include the QA manager in the design phase to promote collaboration and stak…" at bounding box center [130, 110] width 0 height 5
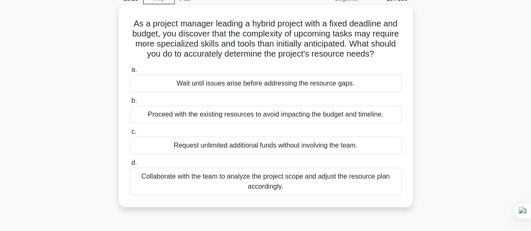
click at [259, 186] on div "Collaborate with the team to analyze the project scope and adjust the resource …" at bounding box center [266, 182] width 272 height 28
click at [130, 166] on input "d. Collaborate with the team to analyze the project scope and adjust the resour…" at bounding box center [130, 162] width 0 height 5
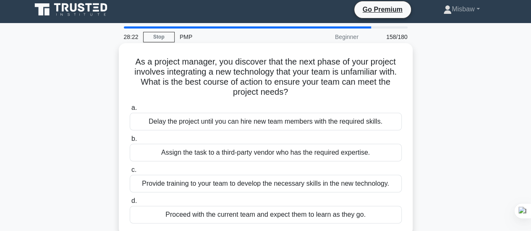
scroll to position [0, 0]
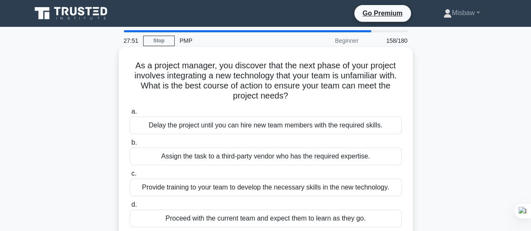
click at [270, 190] on div "Provide training to your team to develop the necessary skills in the new techno…" at bounding box center [266, 188] width 272 height 18
click at [130, 177] on input "c. Provide training to your team to develop the necessary skills in the new tec…" at bounding box center [130, 173] width 0 height 5
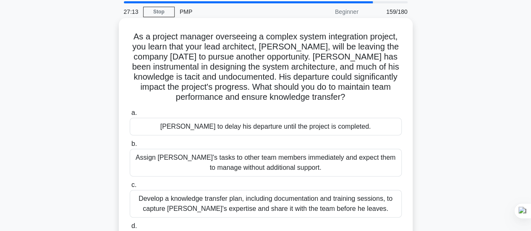
scroll to position [42, 0]
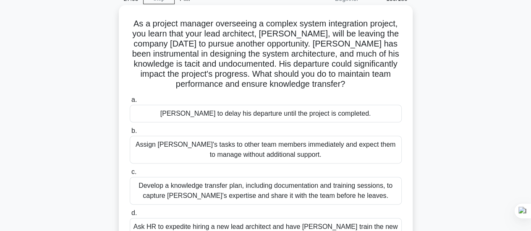
click at [280, 194] on div "Develop a knowledge transfer plan, including documentation and training session…" at bounding box center [266, 191] width 272 height 28
click at [130, 175] on input "c. Develop a knowledge transfer plan, including documentation and training sess…" at bounding box center [130, 172] width 0 height 5
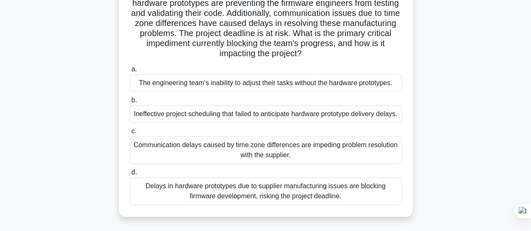
scroll to position [126, 0]
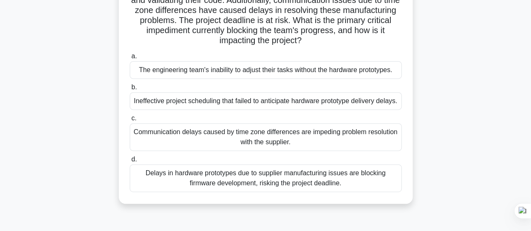
click at [316, 151] on div "Communication delays caused by time zone differences are impeding problem resol…" at bounding box center [266, 137] width 272 height 28
click at [130, 121] on input "c. Communication delays caused by time zone differences are impeding problem re…" at bounding box center [130, 118] width 0 height 5
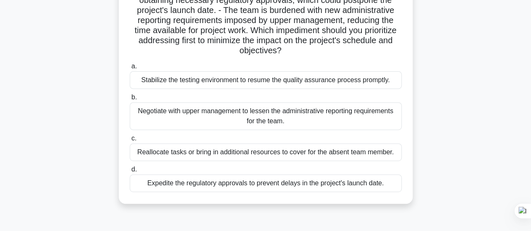
click at [279, 185] on div "Expedite the regulatory approvals to prevent delays in the project's launch dat…" at bounding box center [266, 184] width 272 height 18
click at [130, 173] on input "d. Expedite the regulatory approvals to prevent delays in the project's launch …" at bounding box center [130, 169] width 0 height 5
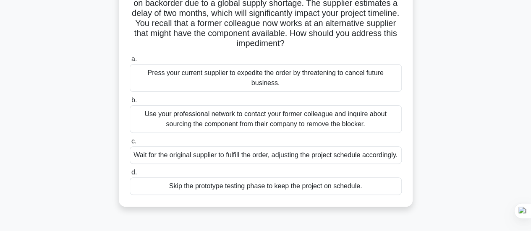
scroll to position [84, 0]
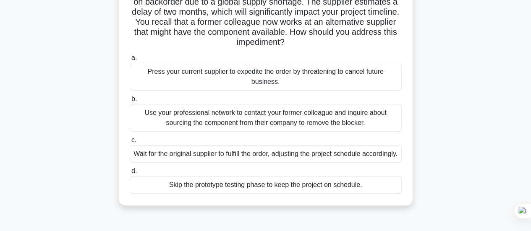
click at [296, 116] on div "Use your professional network to contact your former colleague and inquire abou…" at bounding box center [266, 118] width 272 height 28
click at [130, 102] on input "b. Use your professional network to contact your former colleague and inquire a…" at bounding box center [130, 99] width 0 height 5
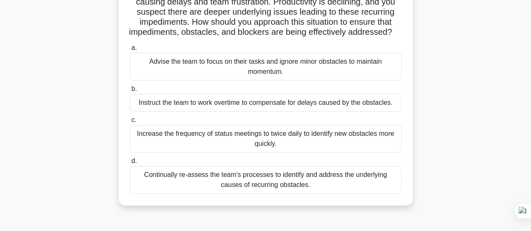
click at [306, 194] on div "Continually re-assess the team's processes to identify and address the underlyi…" at bounding box center [266, 180] width 272 height 28
click at [130, 164] on input "d. Continually re-assess the team's processes to identify and address the under…" at bounding box center [130, 161] width 0 height 5
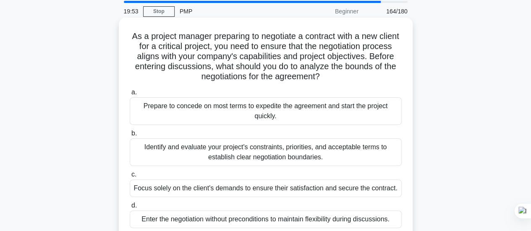
scroll to position [42, 0]
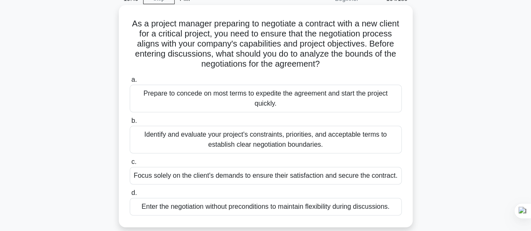
click at [297, 143] on div "Identify and evaluate your project's constraints, priorities, and acceptable te…" at bounding box center [266, 140] width 272 height 28
click at [130, 124] on input "b. Identify and evaluate your project's constraints, priorities, and acceptable…" at bounding box center [130, 120] width 0 height 5
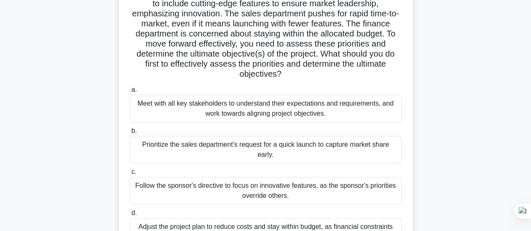
scroll to position [84, 0]
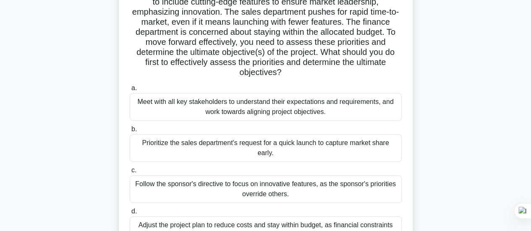
click at [331, 111] on div "Meet with all key stakeholders to understand their expectations and requirement…" at bounding box center [266, 107] width 272 height 28
click at [130, 91] on input "a. Meet with all key stakeholders to understand their expectations and requirem…" at bounding box center [130, 88] width 0 height 5
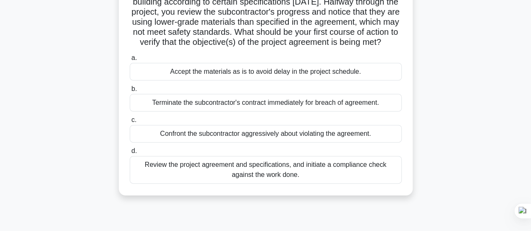
click at [315, 178] on div "Review the project agreement and specifications, and initiate a compliance chec…" at bounding box center [266, 170] width 272 height 28
click at [130, 154] on input "d. Review the project agreement and specifications, and initiate a compliance c…" at bounding box center [130, 151] width 0 height 5
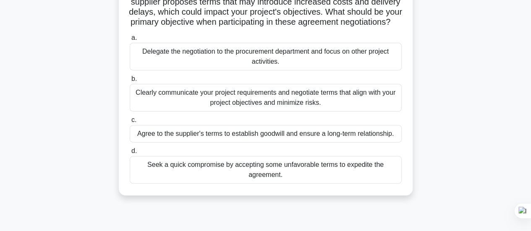
click at [279, 104] on div "Clearly communicate your project requirements and negotiate terms that align wi…" at bounding box center [266, 98] width 272 height 28
click at [130, 82] on input "b. Clearly communicate your project requirements and negotiate terms that align…" at bounding box center [130, 78] width 0 height 5
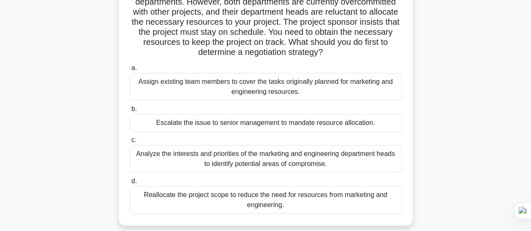
click at [275, 161] on div "Analyze the interests and priorities of the marketing and engineering departmen…" at bounding box center [266, 159] width 272 height 28
click at [130, 143] on input "c. Analyze the interests and priorities of the marketing and engineering depart…" at bounding box center [130, 140] width 0 height 5
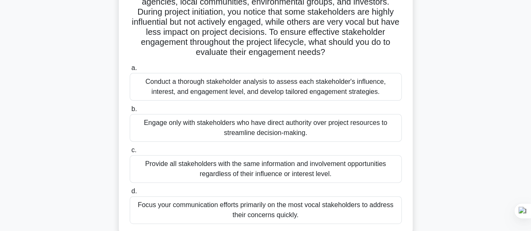
click at [233, 86] on div "Conduct a thorough stakeholder analysis to assess each stakeholder's influence,…" at bounding box center [266, 87] width 272 height 28
click at [130, 71] on input "a. Conduct a thorough stakeholder analysis to assess each stakeholder's influen…" at bounding box center [130, 68] width 0 height 5
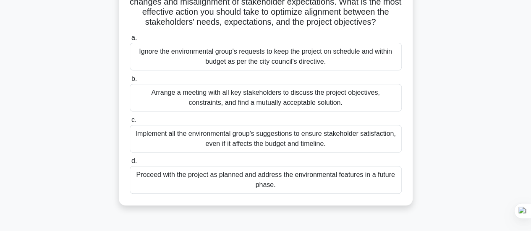
scroll to position [168, 0]
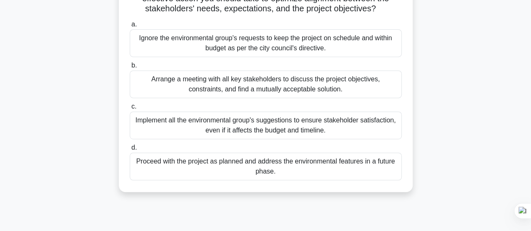
click at [303, 94] on div "Arrange a meeting with all key stakeholders to discuss the project objectives, …" at bounding box center [266, 85] width 272 height 28
click at [130, 68] on input "b. Arrange a meeting with all key stakeholders to discuss the project objective…" at bounding box center [130, 65] width 0 height 5
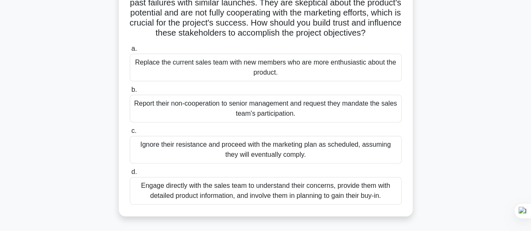
scroll to position [84, 0]
click at [245, 200] on div "Engage directly with the sales team to understand their concerns, provide them …" at bounding box center [266, 190] width 272 height 28
click at [130, 174] on input "d. Engage directly with the sales team to understand their concerns, provide th…" at bounding box center [130, 171] width 0 height 5
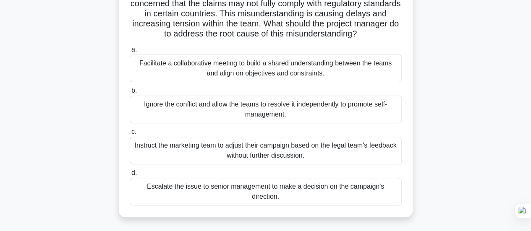
scroll to position [126, 0]
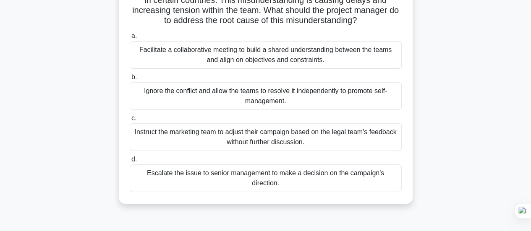
click at [281, 56] on div "Facilitate a collaborative meeting to build a shared understanding between the …" at bounding box center [266, 55] width 272 height 28
click at [130, 39] on input "a. Facilitate a collaborative meeting to build a shared understanding between t…" at bounding box center [130, 36] width 0 height 5
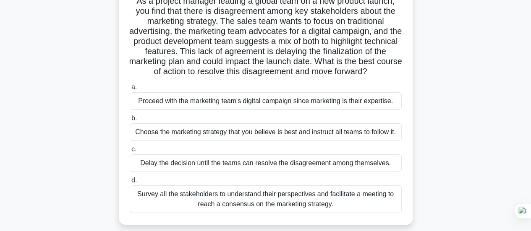
scroll to position [84, 0]
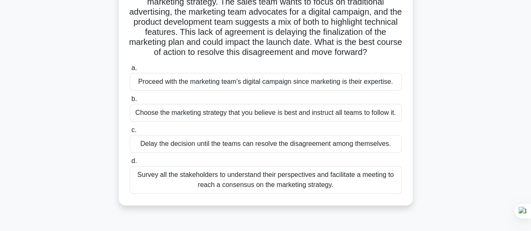
click at [334, 184] on div "Survey all the stakeholders to understand their perspectives and facilitate a m…" at bounding box center [266, 180] width 272 height 28
click at [130, 164] on input "d. Survey all the stakeholders to understand their perspectives and facilitate …" at bounding box center [130, 161] width 0 height 5
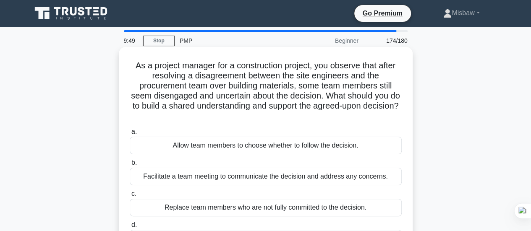
scroll to position [42, 0]
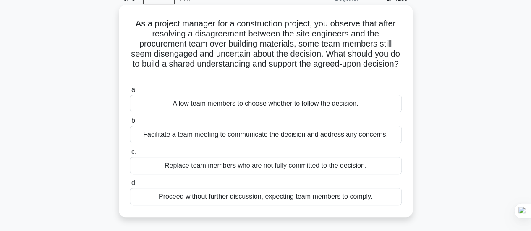
click at [359, 136] on div "Facilitate a team meeting to communicate the decision and address any concerns." at bounding box center [266, 135] width 272 height 18
click at [130, 124] on input "b. Facilitate a team meeting to communicate the decision and address any concer…" at bounding box center [130, 120] width 0 height 5
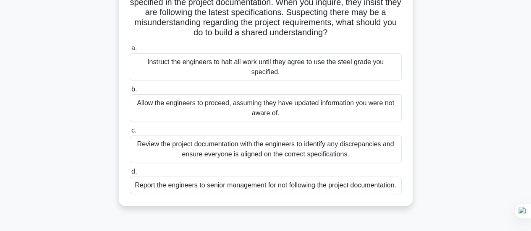
scroll to position [84, 0]
click at [335, 151] on div "Review the project documentation with the engineers to identify any discrepanci…" at bounding box center [266, 149] width 272 height 28
click at [130, 133] on input "c. Review the project documentation with the engineers to identify any discrepa…" at bounding box center [130, 130] width 0 height 5
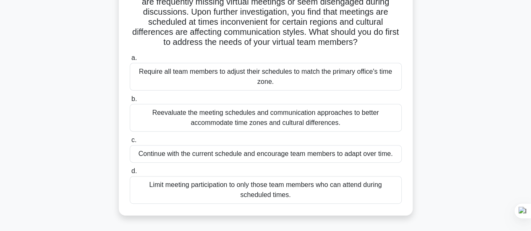
click at [317, 124] on div "Reevaluate the meeting schedules and communication approaches to better accommo…" at bounding box center [266, 118] width 272 height 28
click at [130, 102] on input "b. Reevaluate the meeting schedules and communication approaches to better acco…" at bounding box center [130, 99] width 0 height 5
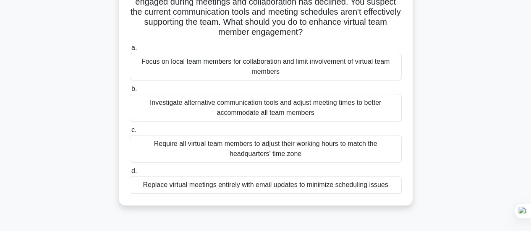
click at [301, 108] on div "Investigate alternative communication tools and adjust meeting times to better …" at bounding box center [266, 108] width 272 height 28
click at [130, 92] on input "b. Investigate alternative communication tools and adjust meeting times to bett…" at bounding box center [130, 89] width 0 height 5
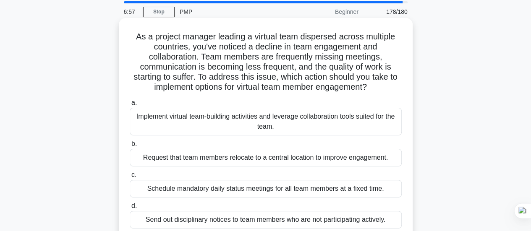
scroll to position [42, 0]
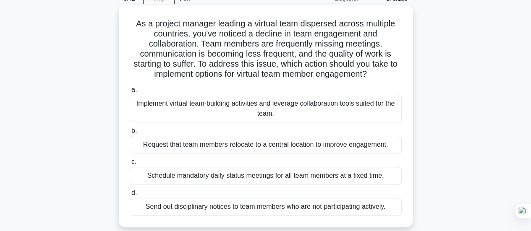
click at [306, 108] on div "Implement virtual team-building activities and leverage collaboration tools sui…" at bounding box center [266, 109] width 272 height 28
click at [130, 93] on input "a. Implement virtual team-building activities and leverage collaboration tools …" at bounding box center [130, 89] width 0 height 5
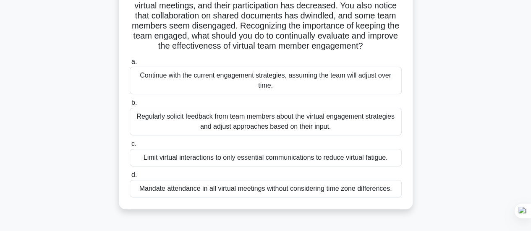
scroll to position [84, 0]
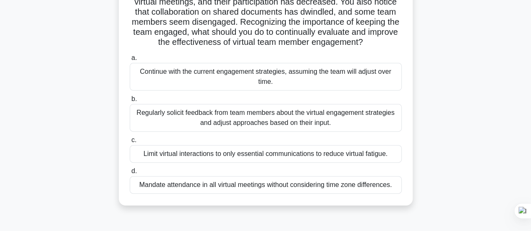
click at [338, 124] on div "Regularly solicit feedback from team members about the virtual engagement strat…" at bounding box center [266, 118] width 272 height 28
click at [130, 102] on input "b. Regularly solicit feedback from team members about the virtual engagement st…" at bounding box center [130, 99] width 0 height 5
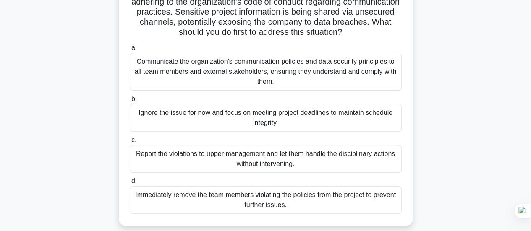
scroll to position [0, 0]
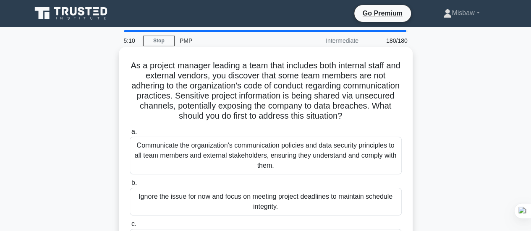
click at [272, 154] on div "Communicate the organization's communication policies and data security princip…" at bounding box center [266, 156] width 272 height 38
click at [130, 135] on input "a. Communicate the organization's communication policies and data security prin…" at bounding box center [130, 131] width 0 height 5
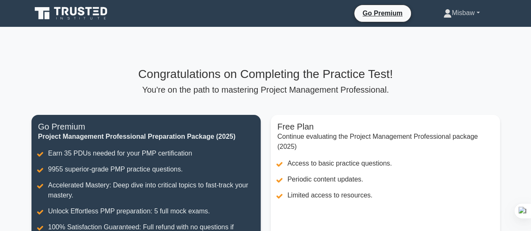
click at [477, 16] on link "Misbaw" at bounding box center [461, 13] width 76 height 17
click at [433, 33] on link "Profile" at bounding box center [457, 32] width 66 height 13
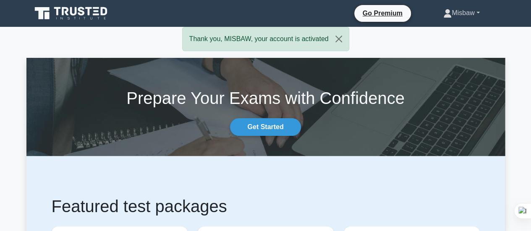
click at [480, 9] on link "Misbaw" at bounding box center [461, 13] width 76 height 17
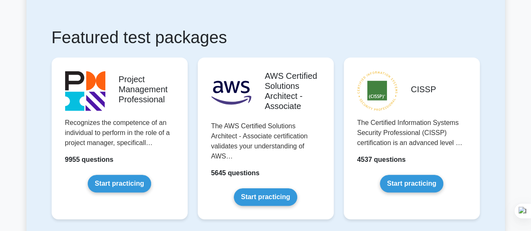
scroll to position [168, 0]
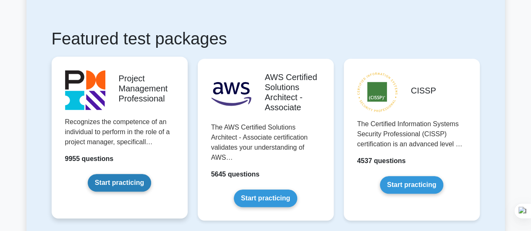
click at [131, 185] on link "Start practicing" at bounding box center [119, 183] width 63 height 18
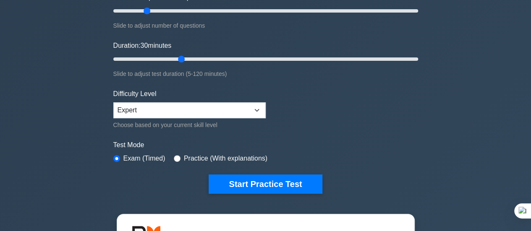
scroll to position [126, 0]
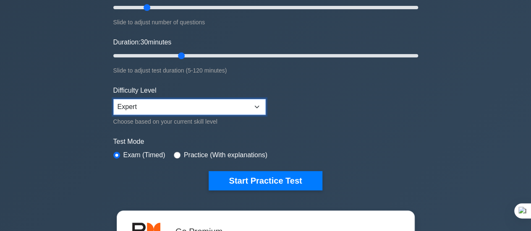
click at [258, 104] on select "Beginner Intermediate Expert" at bounding box center [189, 107] width 152 height 16
click at [312, 121] on form "Topics Scope Management Time Management Cost Management Quality Management Risk…" at bounding box center [265, 61] width 305 height 260
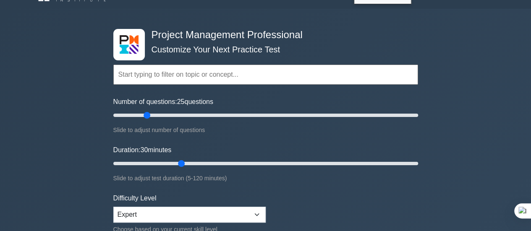
scroll to position [0, 0]
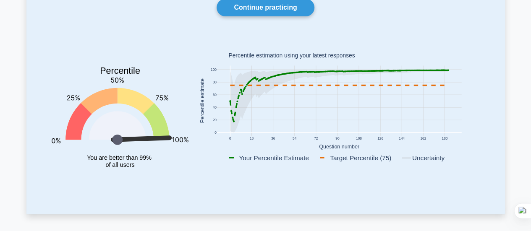
scroll to position [84, 0]
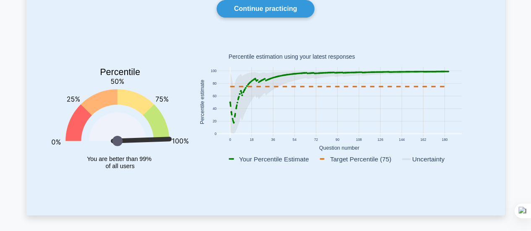
click at [378, 72] on icon at bounding box center [378, 72] width 2 height 2
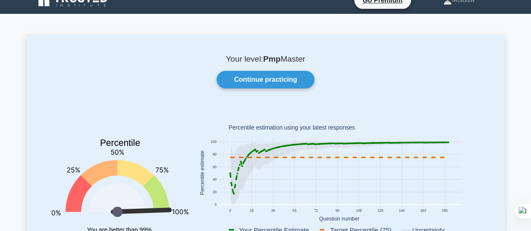
scroll to position [0, 0]
